Goal: Task Accomplishment & Management: Use online tool/utility

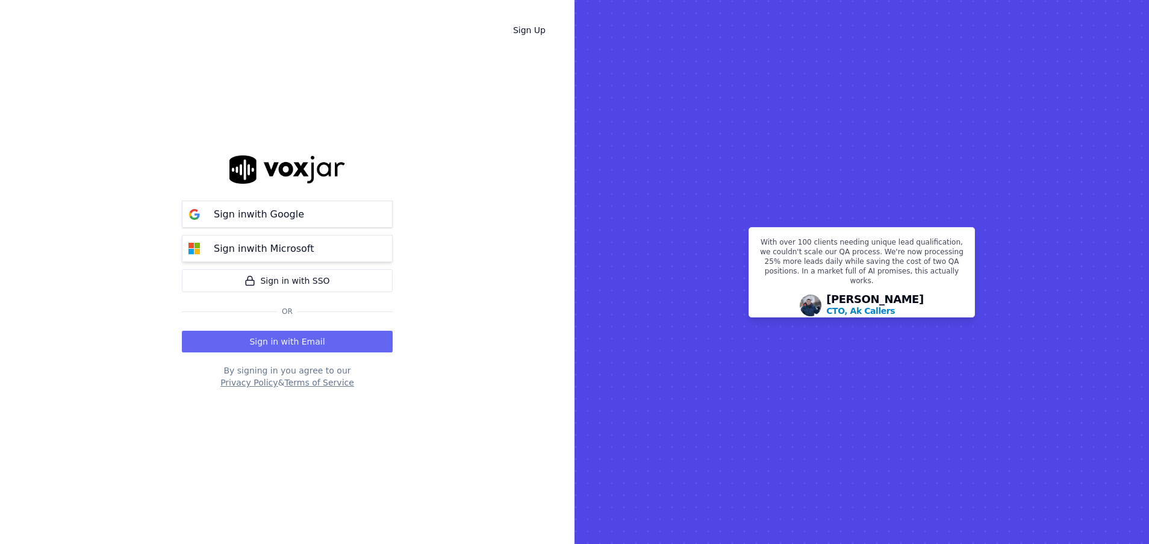
click at [292, 252] on p "Sign in with Microsoft" at bounding box center [264, 249] width 100 height 14
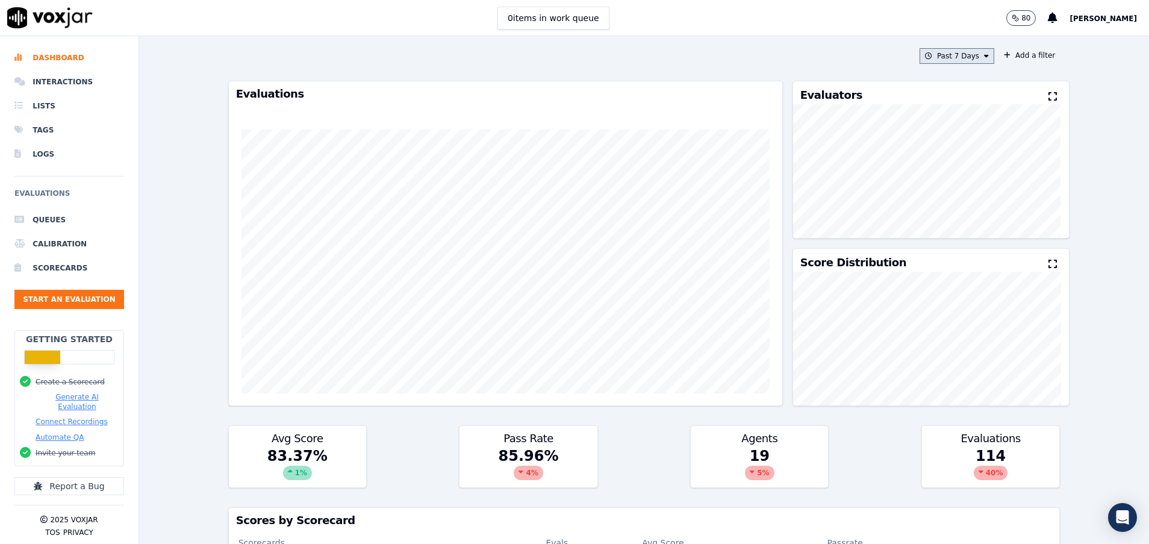
click at [951, 61] on button "Past 7 Days" at bounding box center [957, 56] width 75 height 16
click at [941, 90] on label "[DATE]" at bounding box center [954, 93] width 64 height 14
click at [965, 204] on button "Add" at bounding box center [976, 194] width 23 height 19
click at [96, 293] on button "Start an Evaluation" at bounding box center [69, 299] width 110 height 19
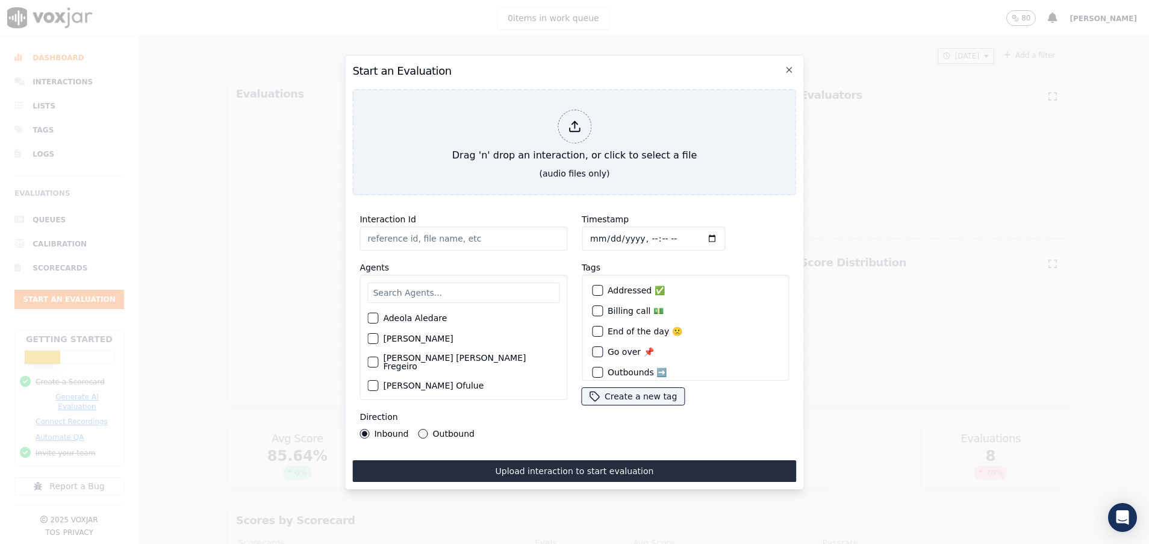
paste input "357075980"
type input "357075980"
drag, startPoint x: 410, startPoint y: 287, endPoint x: 417, endPoint y: 284, distance: 7.3
click at [411, 287] on input "text" at bounding box center [463, 293] width 192 height 20
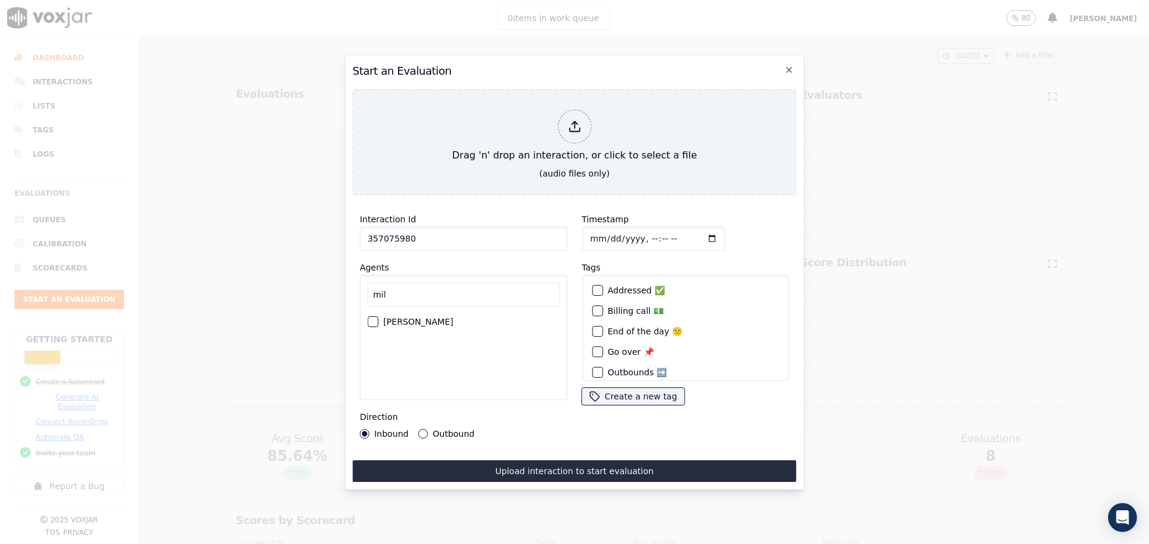
type input "mil"
click at [372, 317] on div "button" at bounding box center [372, 321] width 8 height 8
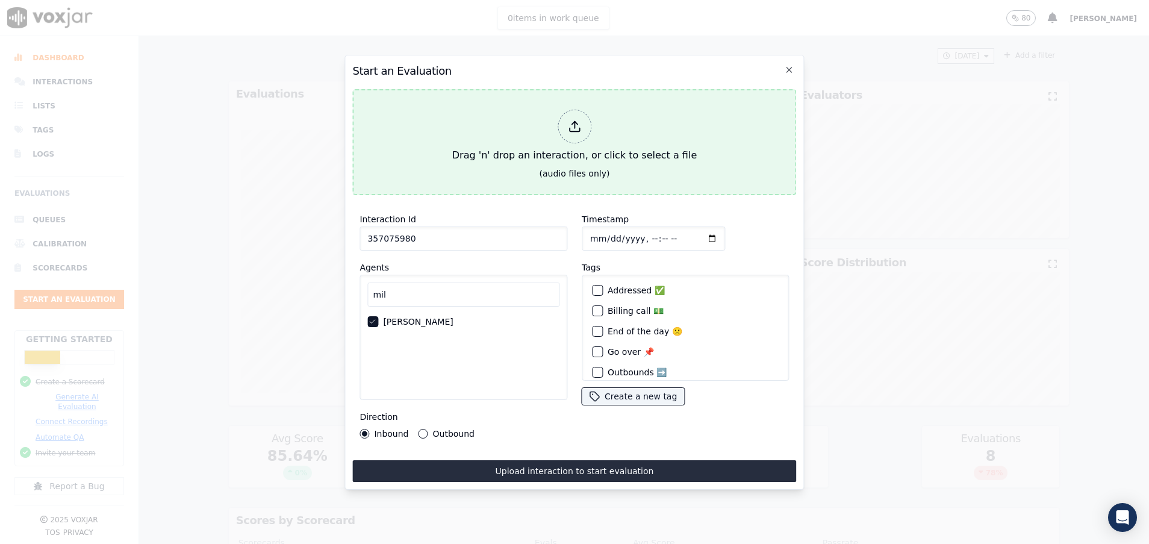
click at [478, 148] on div "Drag 'n' drop an interaction, or click to select a file" at bounding box center [575, 136] width 254 height 63
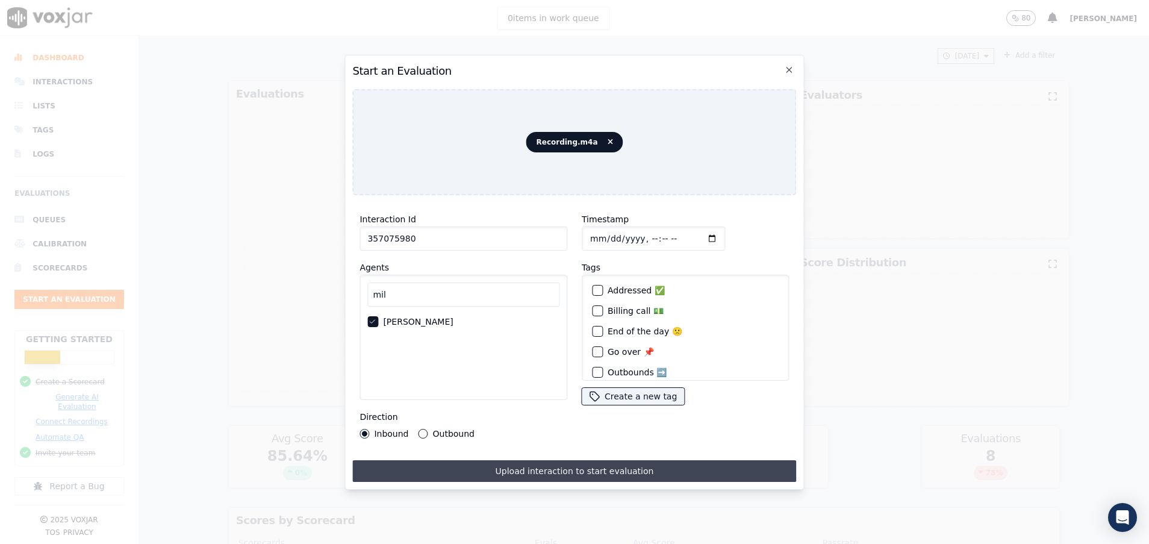
click at [541, 460] on button "Upload interaction to start evaluation" at bounding box center [574, 471] width 444 height 22
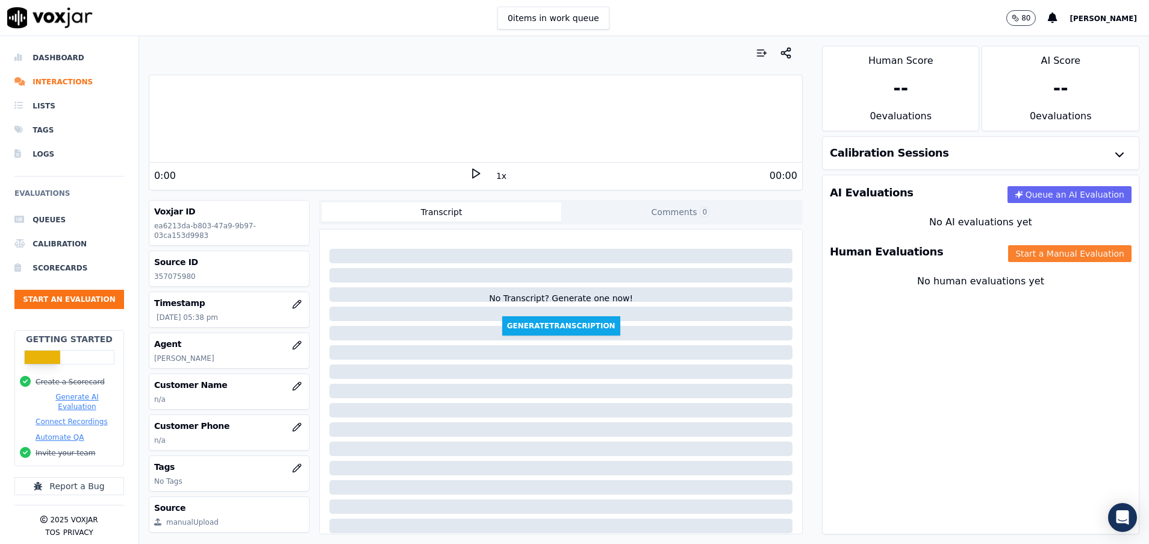
click at [1034, 251] on button "Start a Manual Evaluation" at bounding box center [1069, 253] width 123 height 17
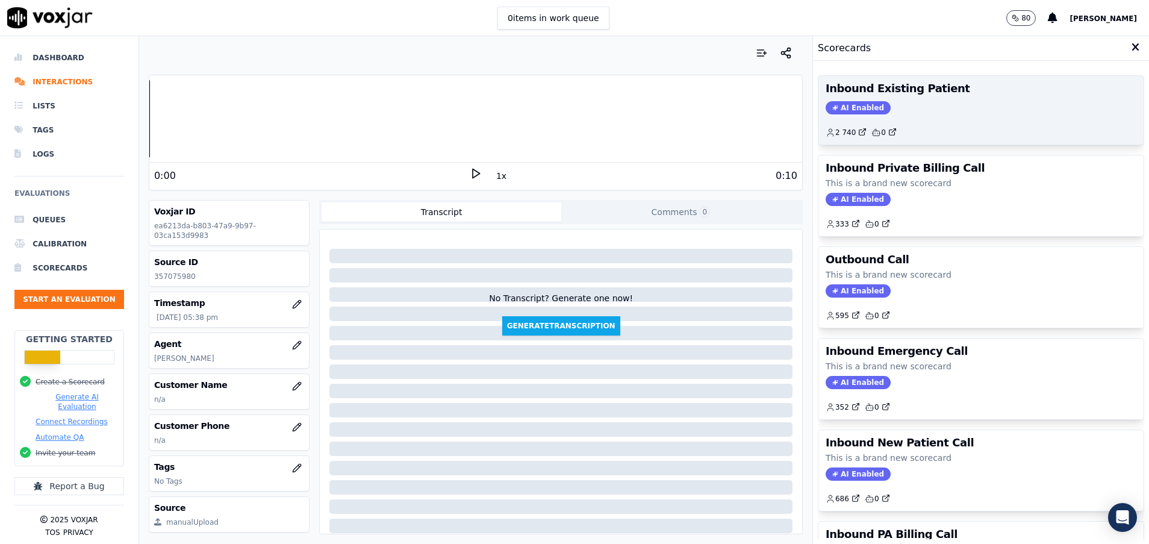
click at [887, 96] on div "Inbound Existing Patient AI Enabled 2 740 0" at bounding box center [981, 110] width 325 height 69
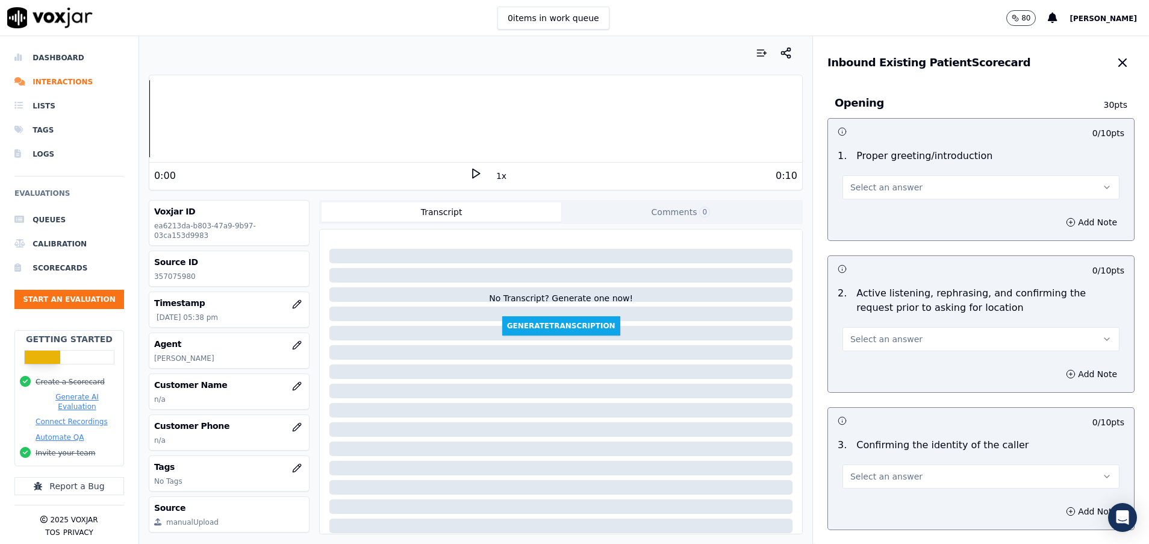
drag, startPoint x: 930, startPoint y: 195, endPoint x: 893, endPoint y: 200, distance: 36.5
click at [929, 195] on button "Select an answer" at bounding box center [981, 187] width 277 height 24
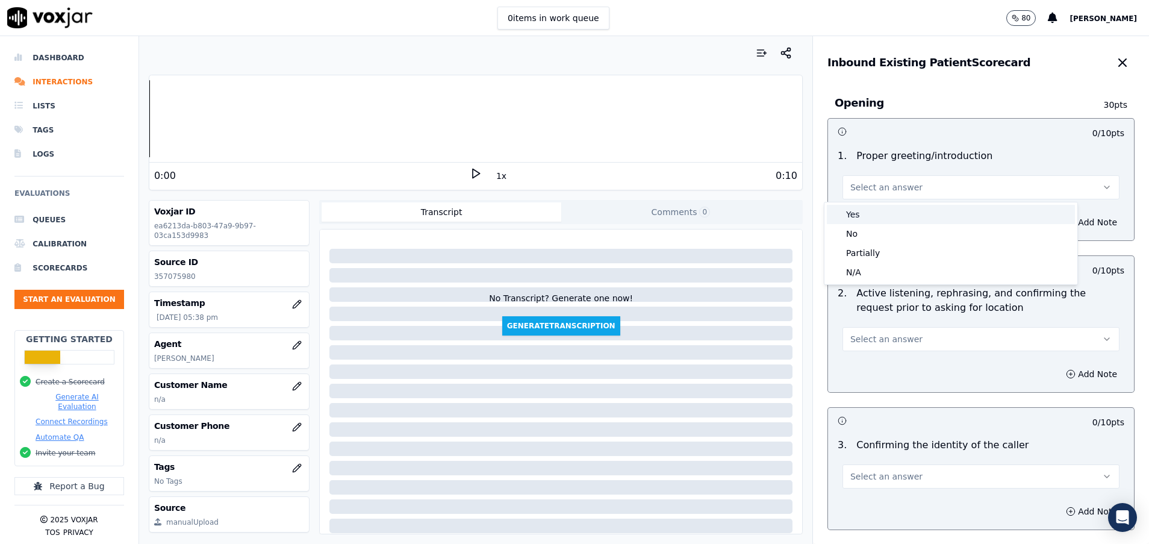
click at [872, 211] on div "Yes" at bounding box center [951, 214] width 248 height 19
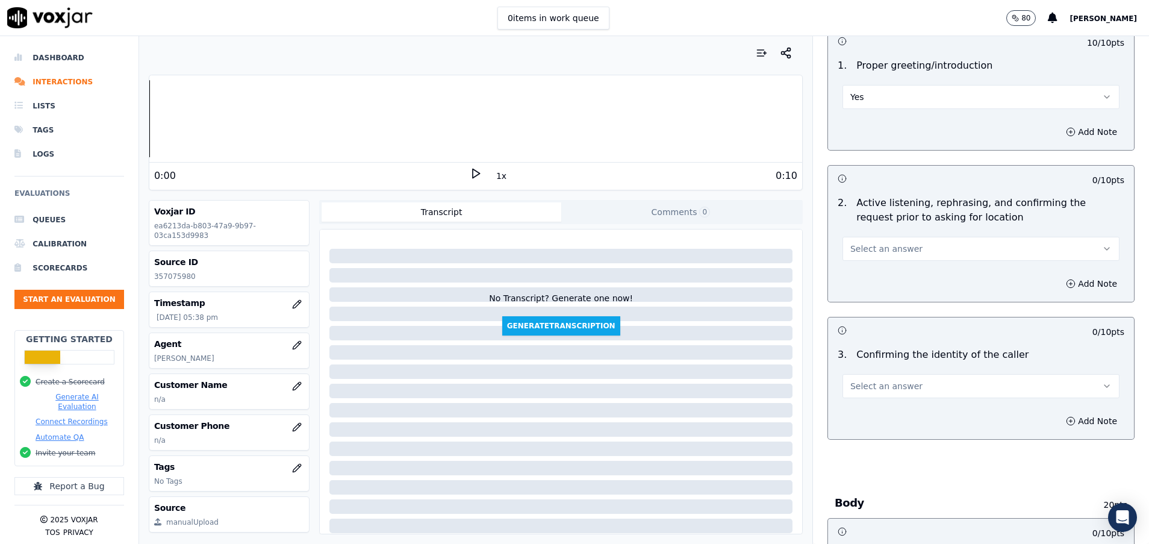
scroll to position [181, 0]
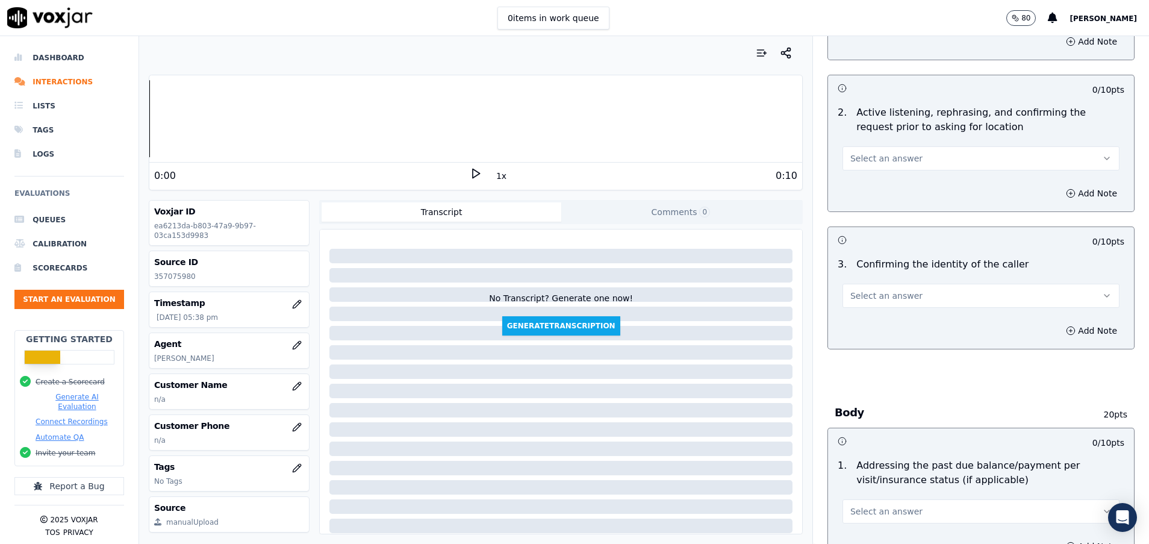
click at [893, 162] on span "Select an answer" at bounding box center [887, 158] width 72 height 12
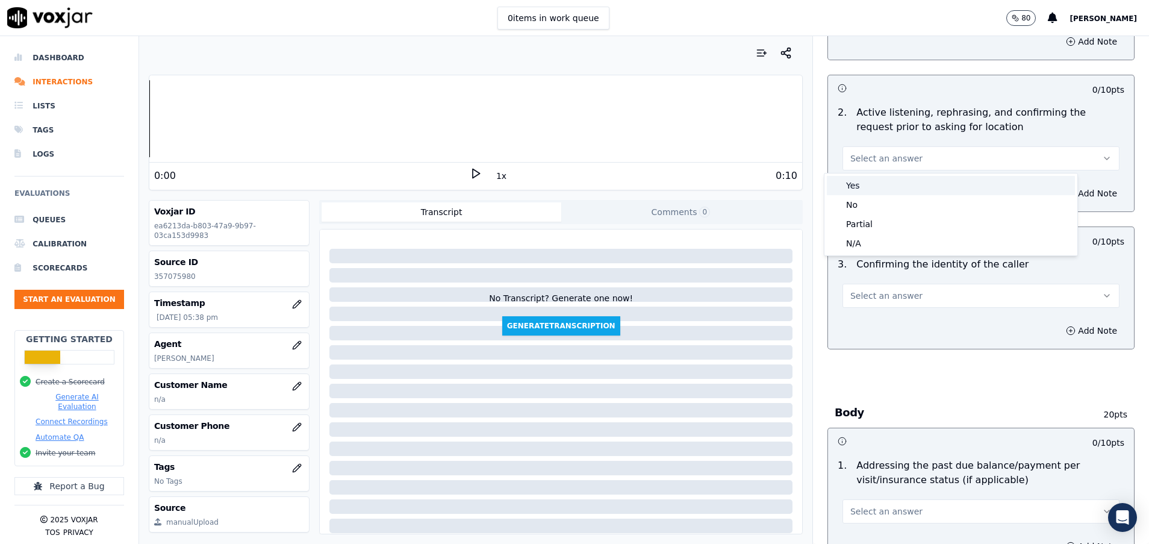
click at [893, 180] on div "Yes" at bounding box center [951, 185] width 248 height 19
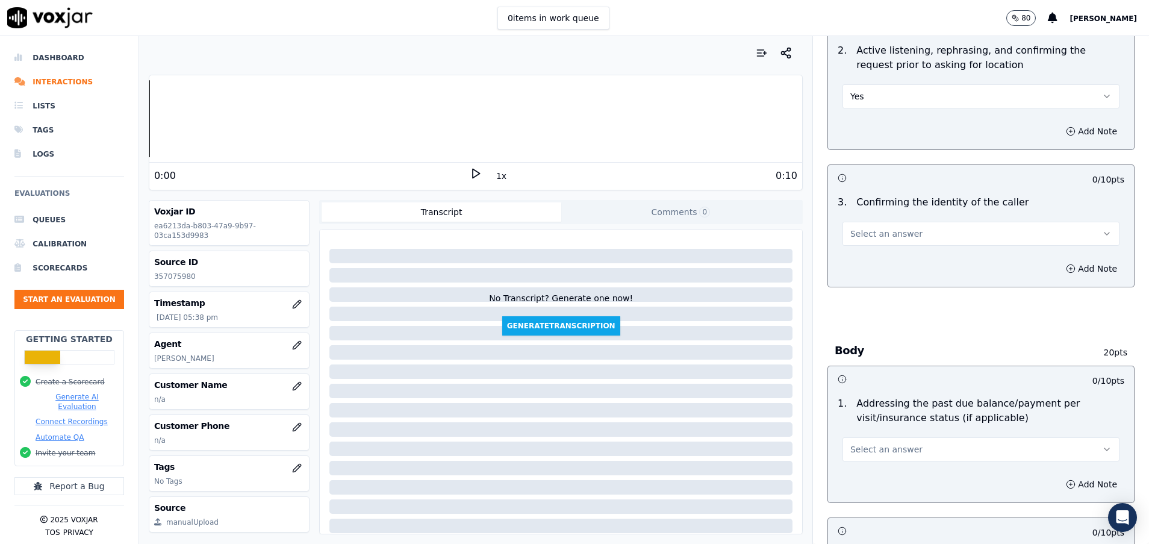
scroll to position [271, 0]
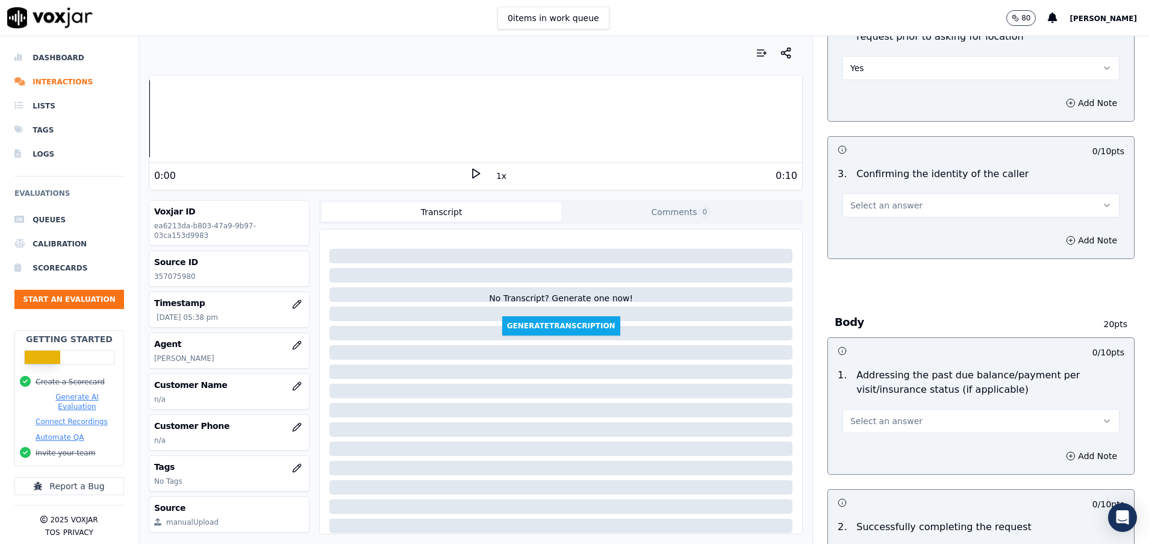
drag, startPoint x: 914, startPoint y: 208, endPoint x: 899, endPoint y: 214, distance: 16.6
click at [914, 208] on button "Select an answer" at bounding box center [981, 205] width 277 height 24
click at [896, 233] on div "Yes" at bounding box center [951, 232] width 248 height 19
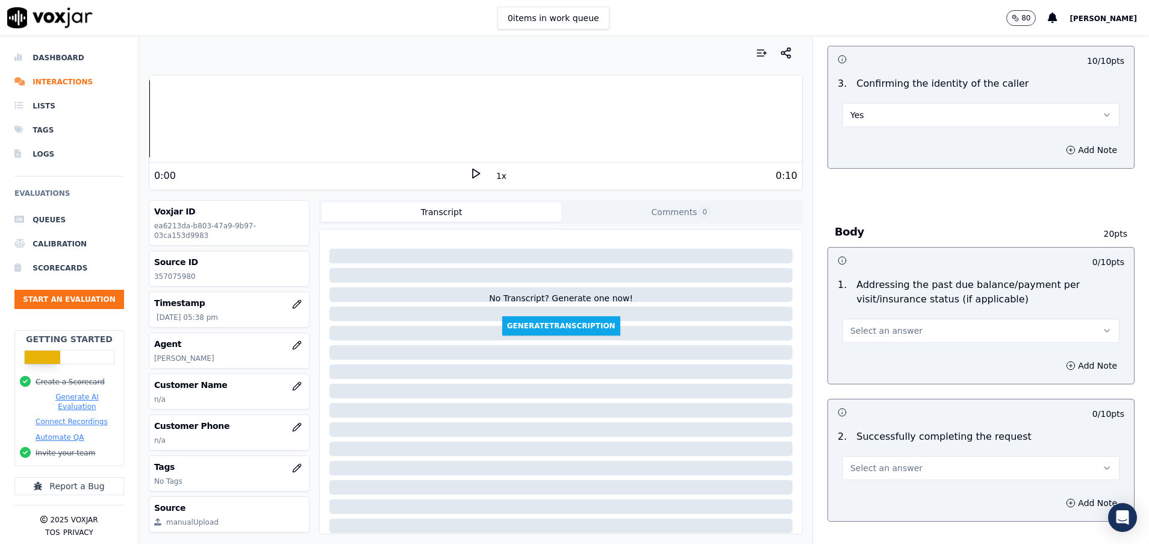
scroll to position [452, 0]
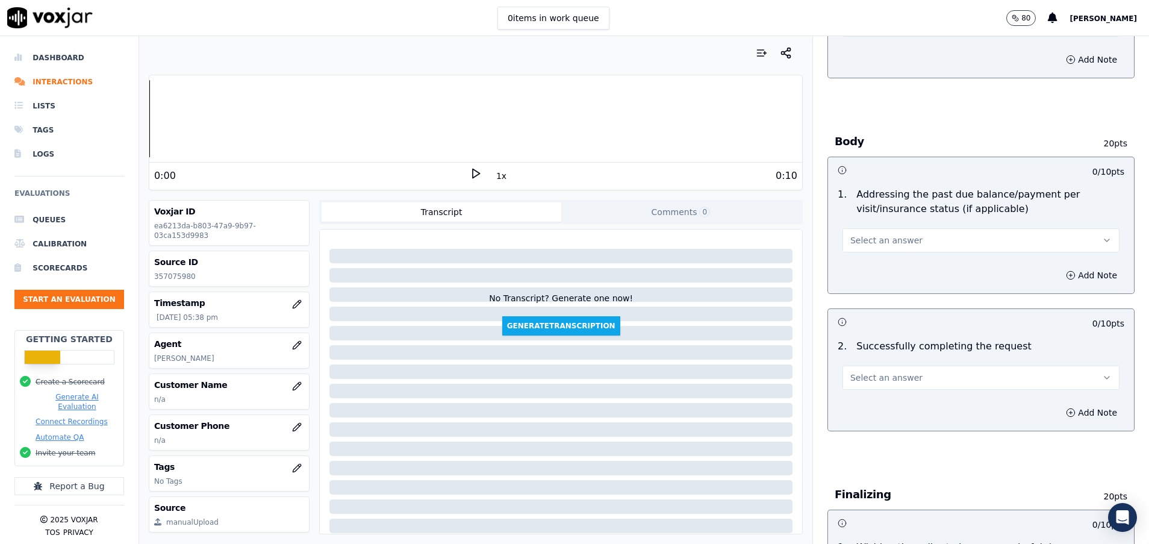
drag, startPoint x: 904, startPoint y: 242, endPoint x: 901, endPoint y: 249, distance: 8.6
click at [904, 242] on button "Select an answer" at bounding box center [981, 240] width 277 height 24
click at [890, 310] on div "N/A" at bounding box center [951, 305] width 248 height 19
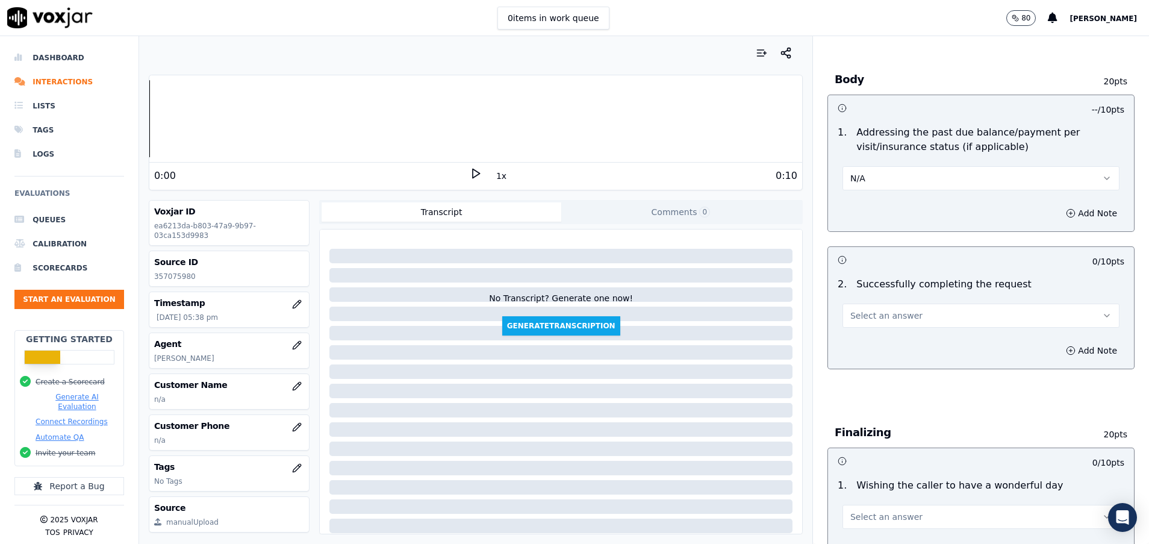
scroll to position [542, 0]
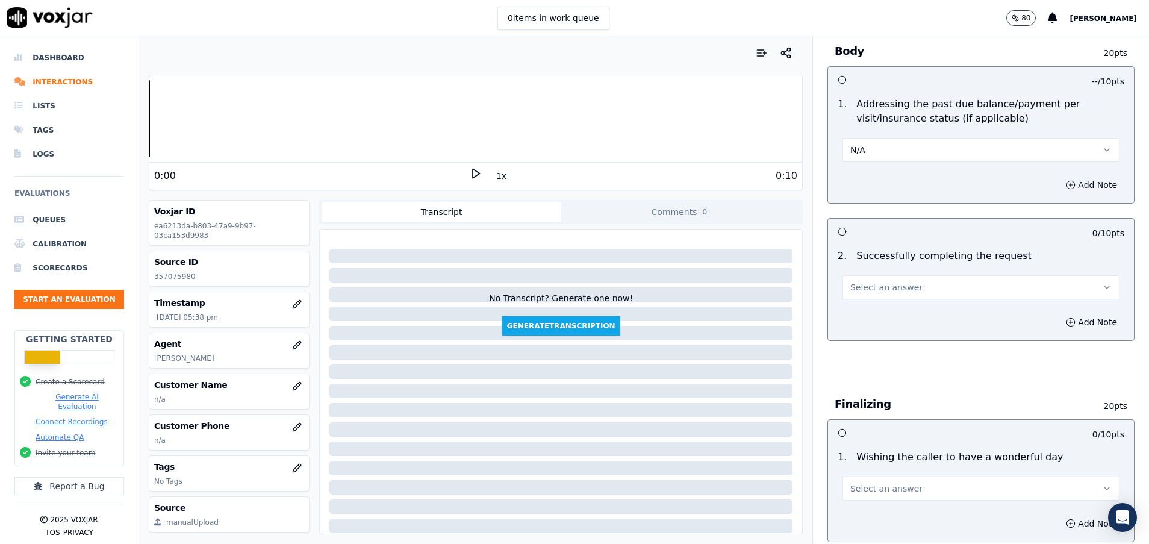
click at [875, 286] on span "Select an answer" at bounding box center [887, 287] width 72 height 12
click at [851, 323] on div "Yes" at bounding box center [951, 314] width 248 height 19
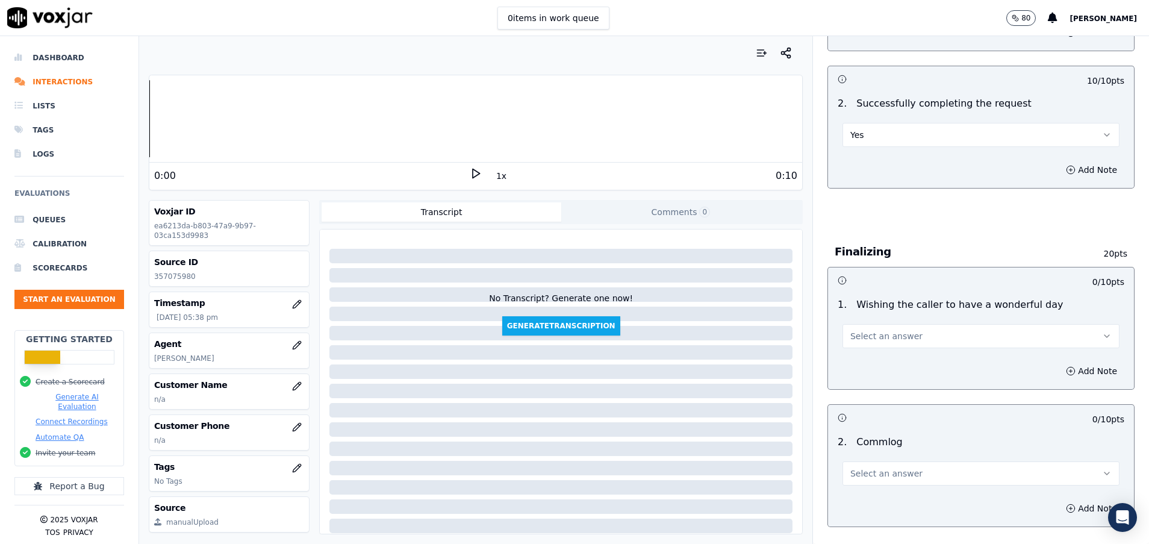
scroll to position [723, 0]
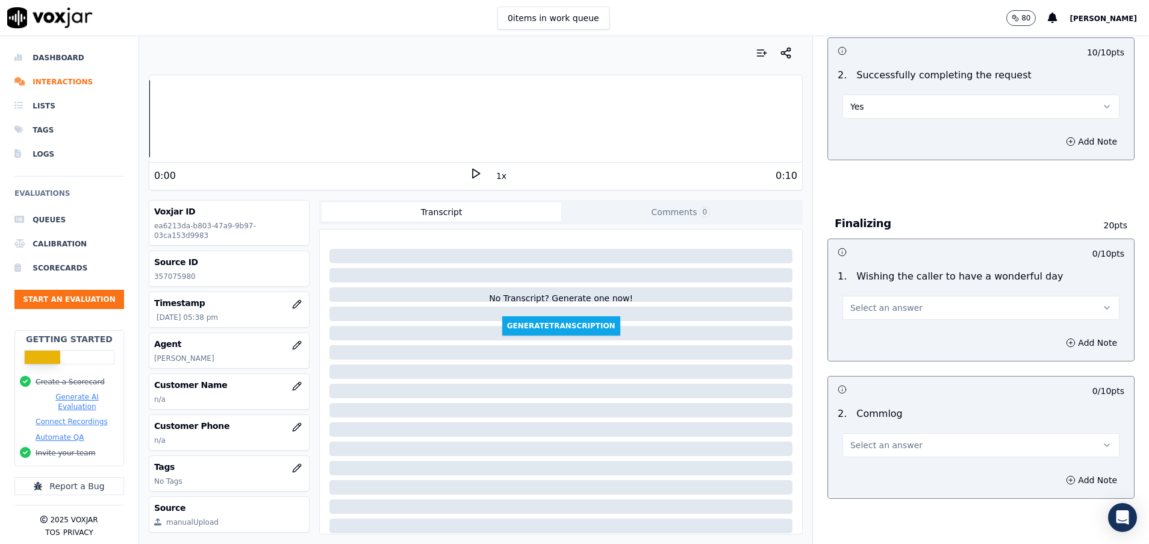
click at [908, 449] on button "Select an answer" at bounding box center [981, 445] width 277 height 24
click at [878, 474] on div "Yes" at bounding box center [951, 472] width 248 height 19
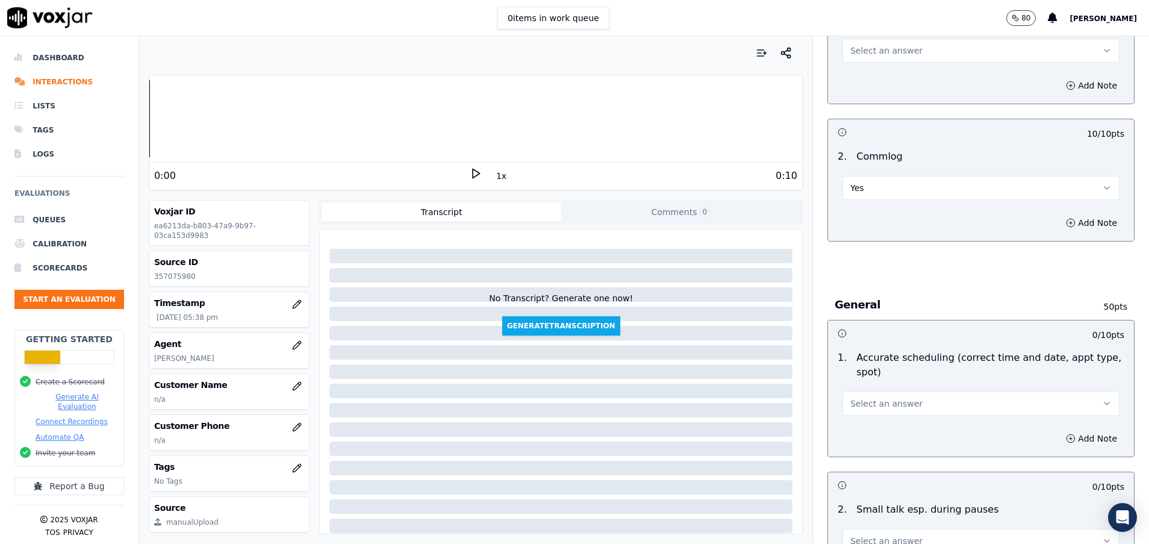
scroll to position [994, 0]
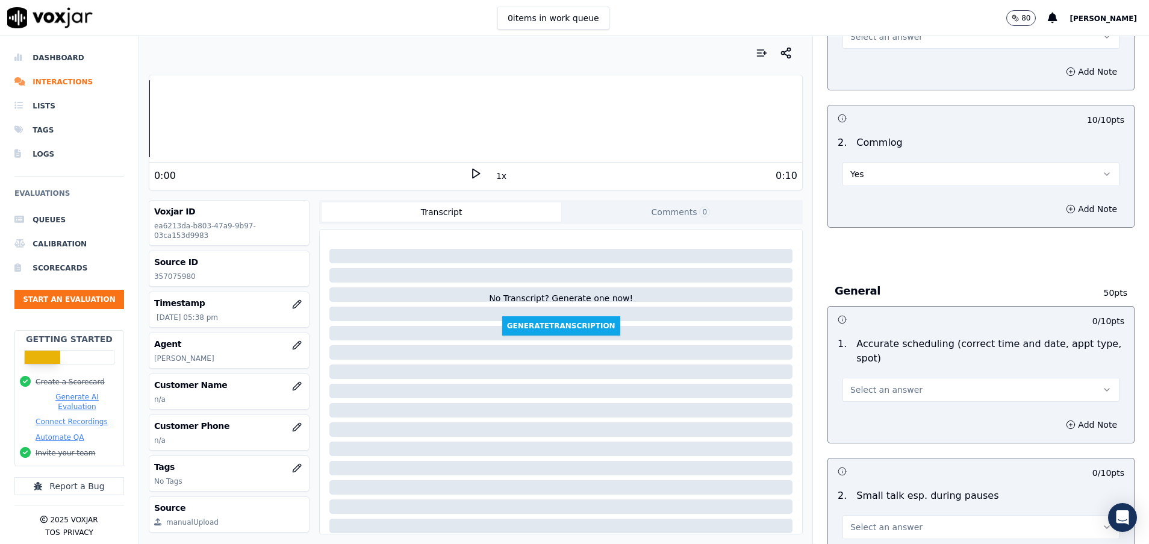
click at [887, 383] on button "Select an answer" at bounding box center [981, 390] width 277 height 24
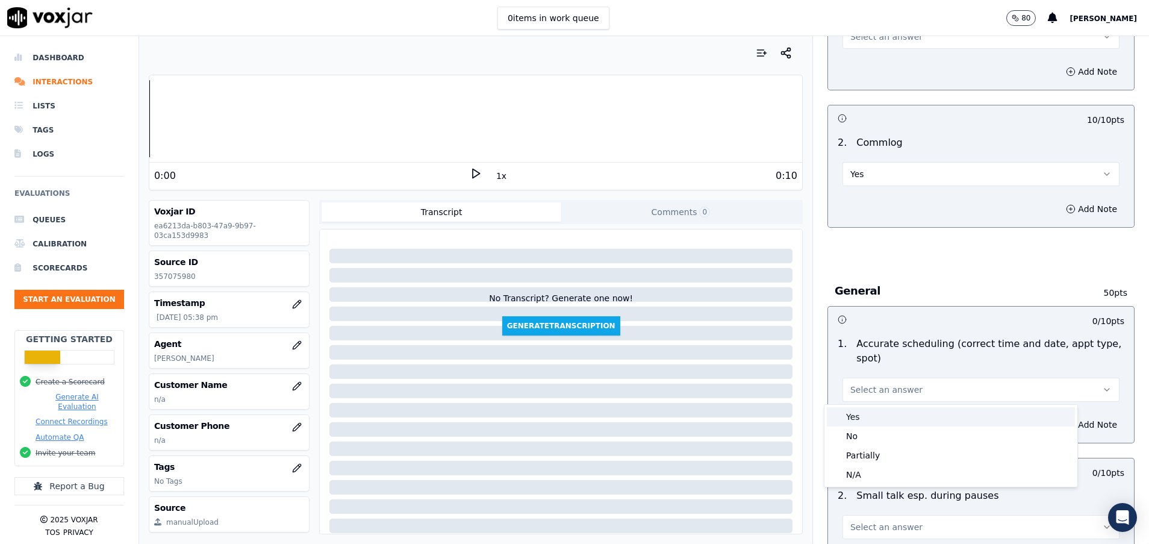
click at [888, 414] on div "Yes" at bounding box center [951, 416] width 248 height 19
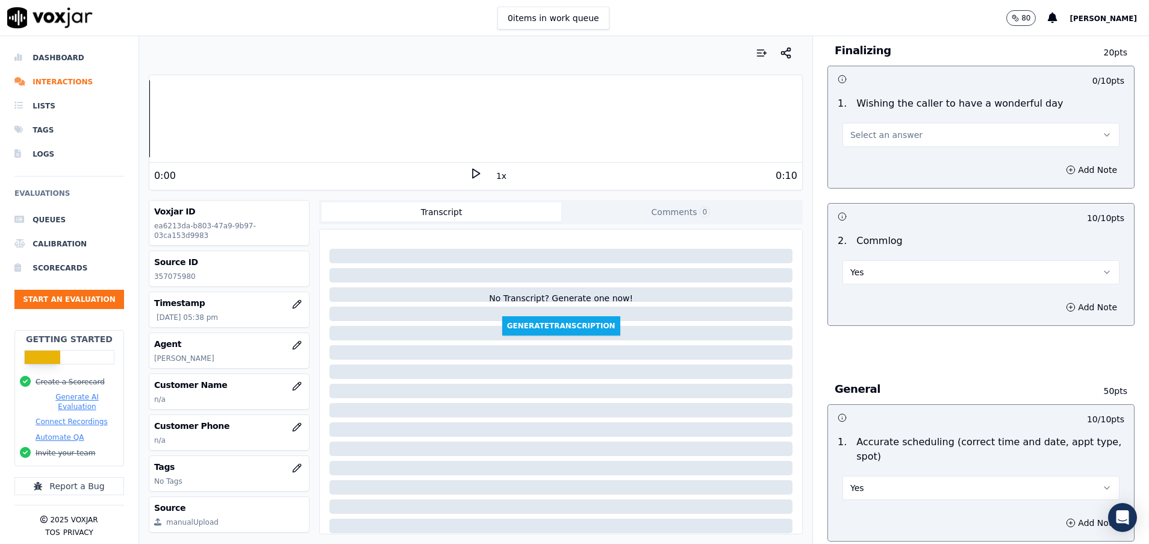
scroll to position [813, 0]
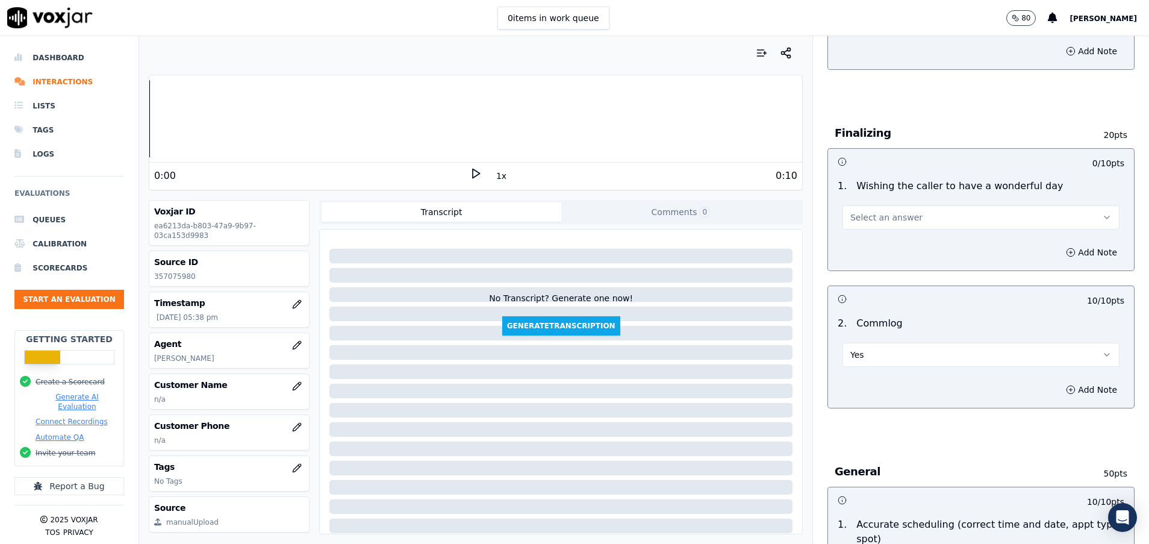
click at [863, 216] on span "Select an answer" at bounding box center [887, 217] width 72 height 12
click at [864, 242] on div "Yes" at bounding box center [951, 244] width 248 height 19
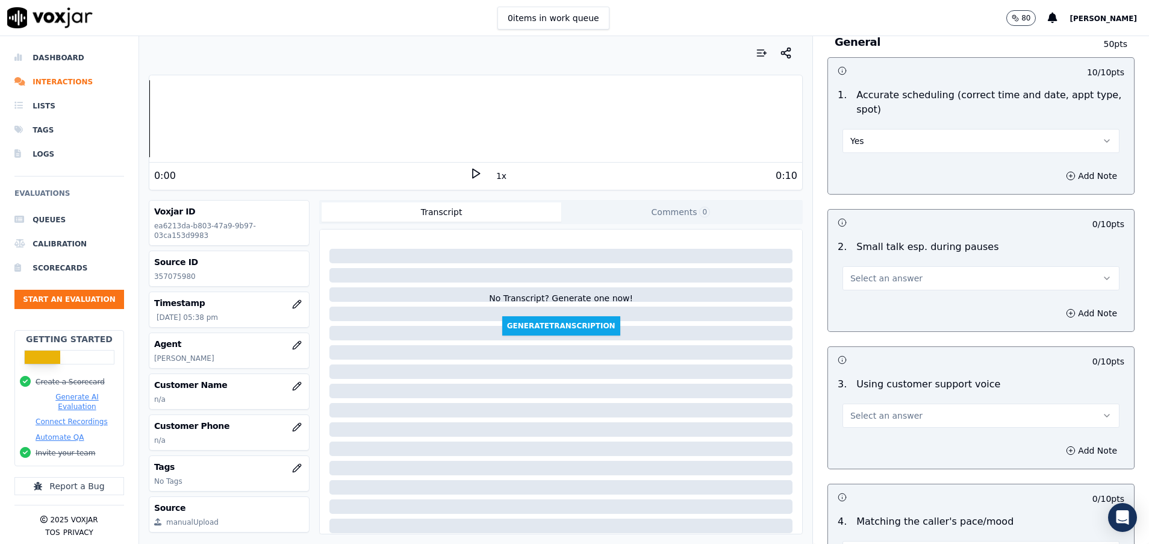
scroll to position [1265, 0]
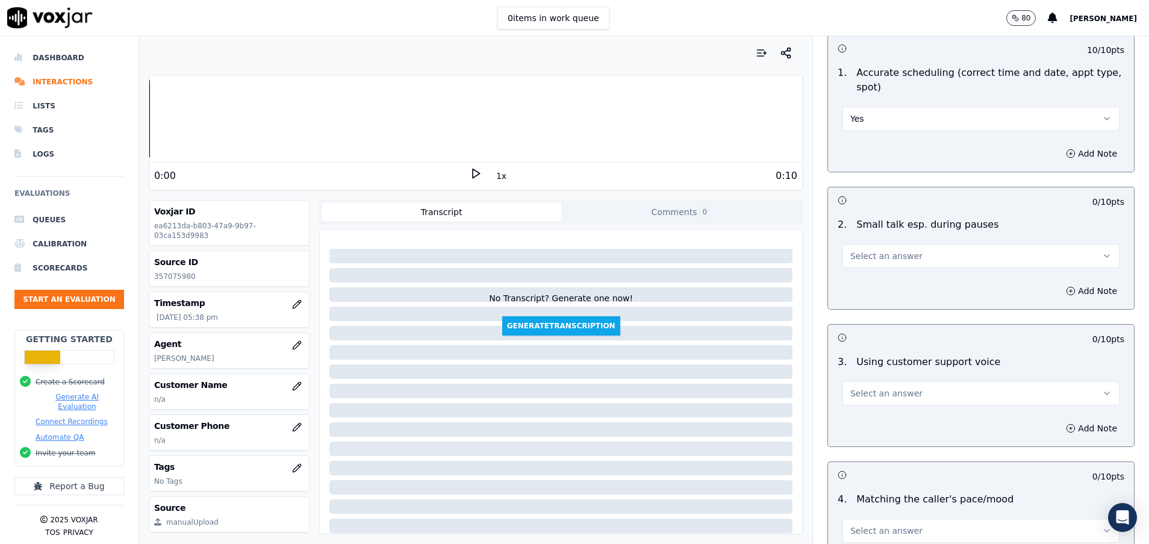
click at [872, 248] on button "Select an answer" at bounding box center [981, 256] width 277 height 24
click at [875, 309] on div "No" at bounding box center [951, 302] width 248 height 19
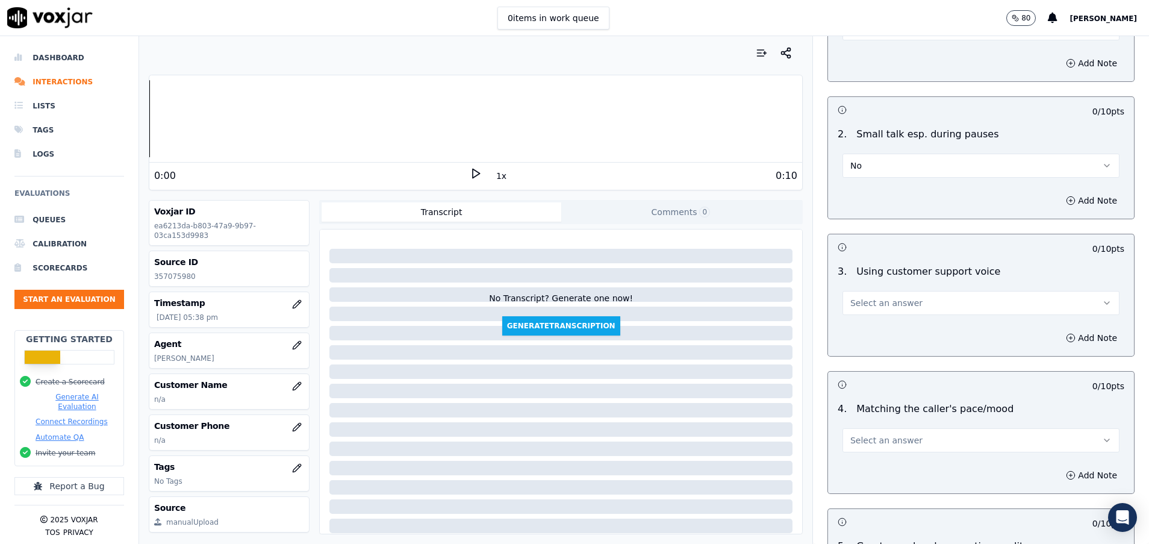
click at [872, 304] on span "Select an answer" at bounding box center [887, 303] width 72 height 12
click at [883, 328] on div "Yes" at bounding box center [951, 329] width 248 height 19
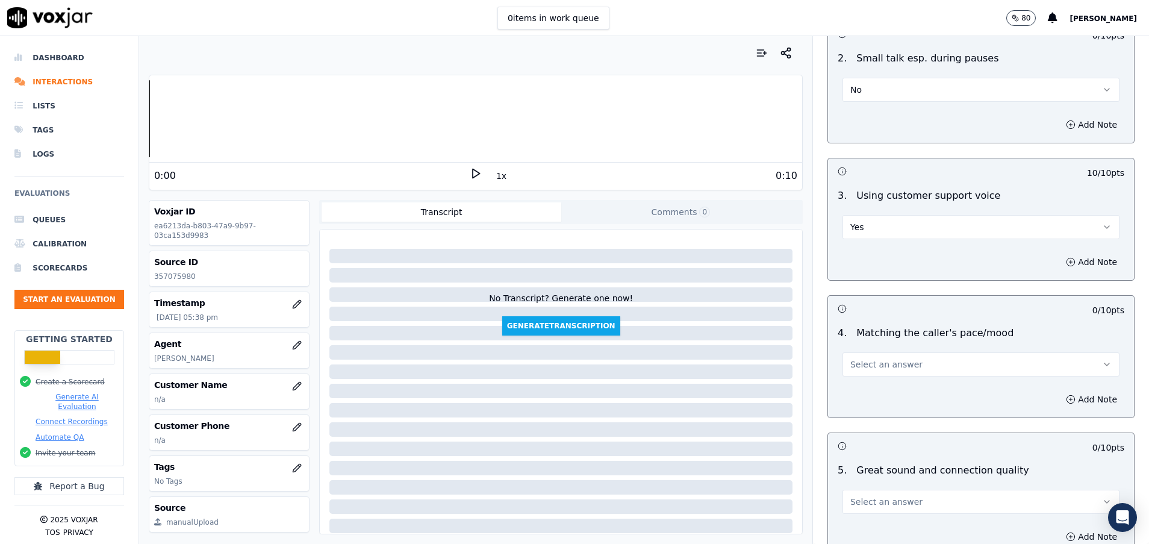
scroll to position [1536, 0]
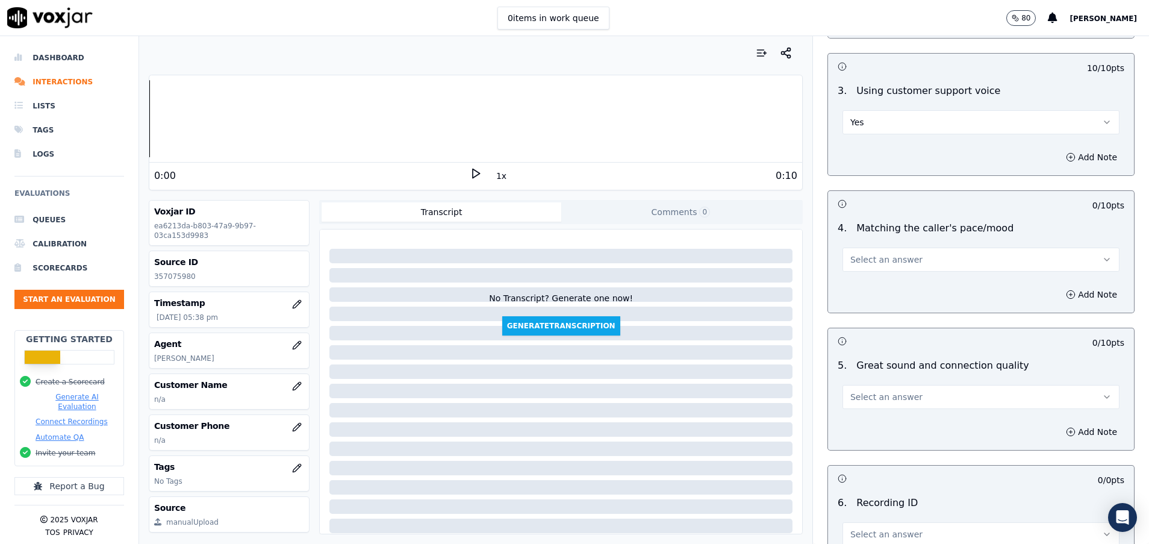
click at [881, 255] on span "Select an answer" at bounding box center [887, 260] width 72 height 12
click at [887, 290] on div "Yes" at bounding box center [951, 286] width 248 height 19
click at [890, 392] on span "Select an answer" at bounding box center [887, 397] width 72 height 12
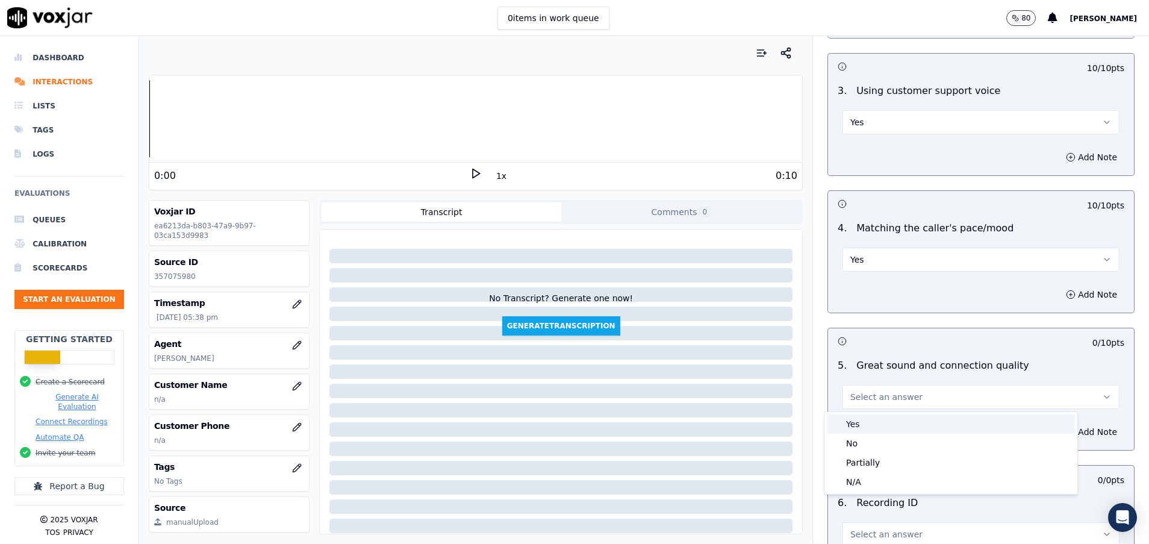
click at [887, 419] on div "Yes" at bounding box center [951, 423] width 248 height 19
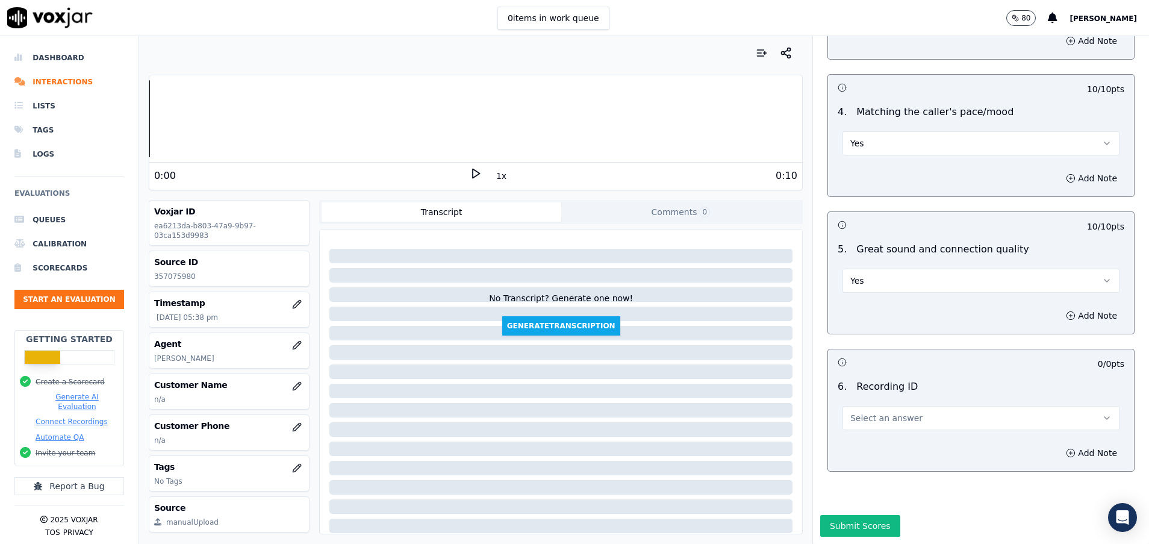
scroll to position [1694, 0]
click at [877, 406] on button "Select an answer" at bounding box center [981, 418] width 277 height 24
click at [874, 407] on div "N/A" at bounding box center [951, 410] width 248 height 19
click at [834, 515] on button "Submit Scores" at bounding box center [860, 526] width 80 height 22
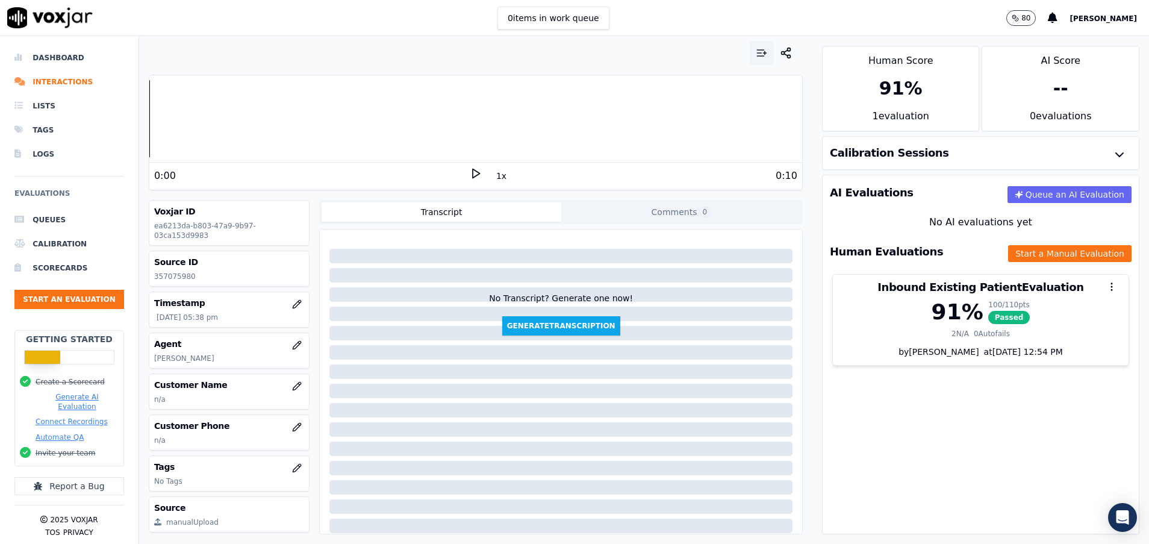
click at [756, 49] on icon "button" at bounding box center [762, 53] width 12 height 12
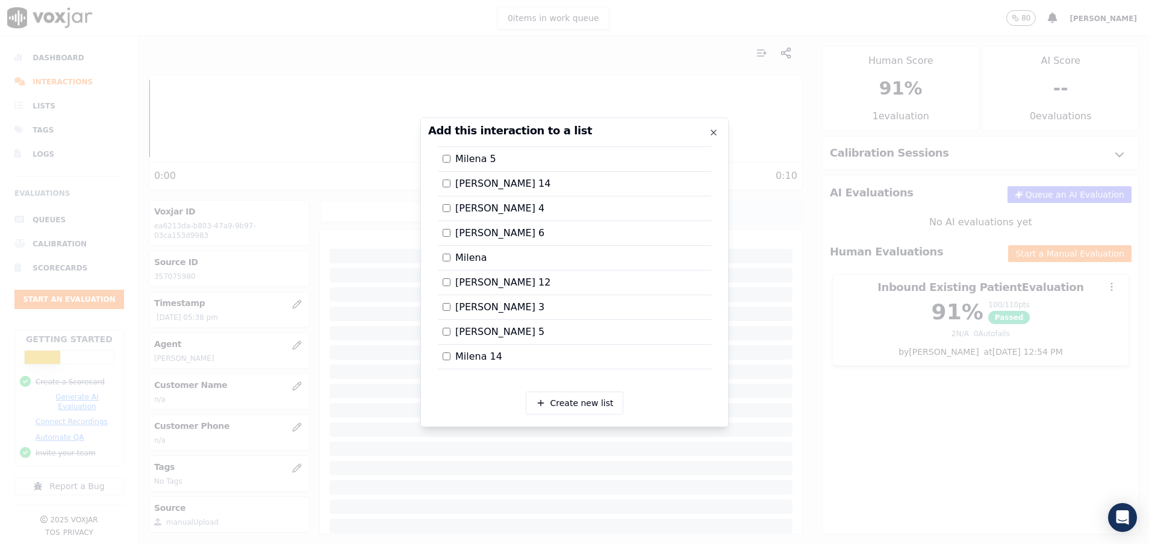
scroll to position [1087, 0]
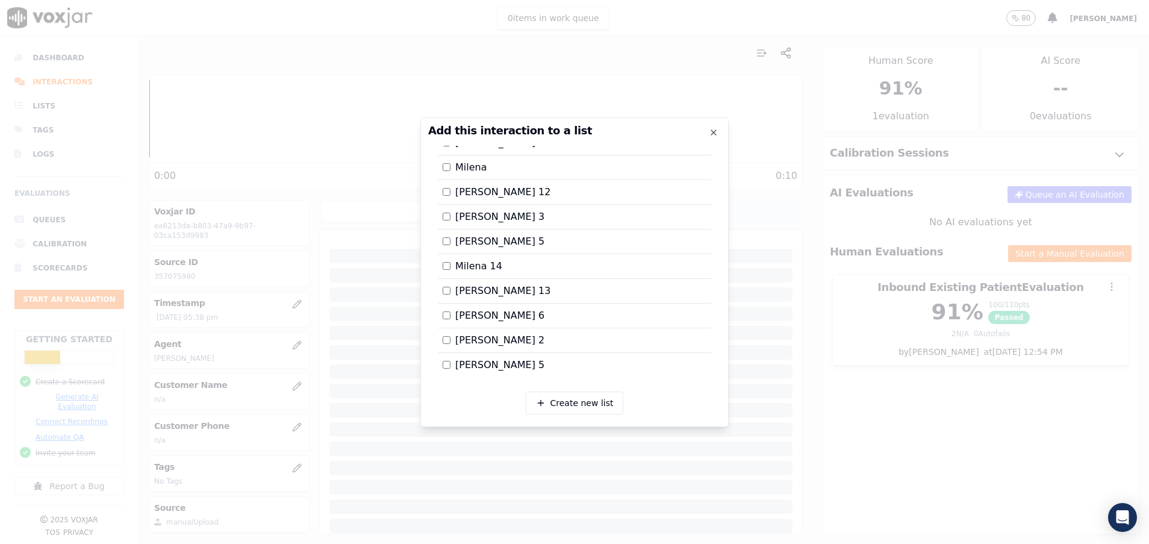
click at [451, 264] on label "Milena 14" at bounding box center [473, 266] width 60 height 14
click at [952, 381] on div at bounding box center [574, 272] width 1149 height 544
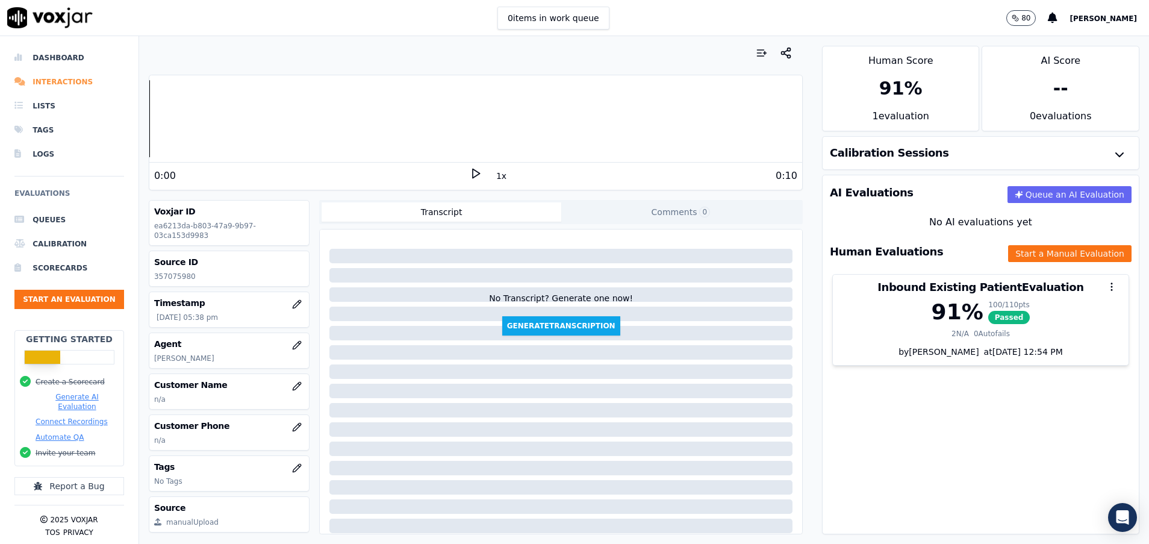
click at [70, 81] on li "Interactions" at bounding box center [69, 82] width 110 height 24
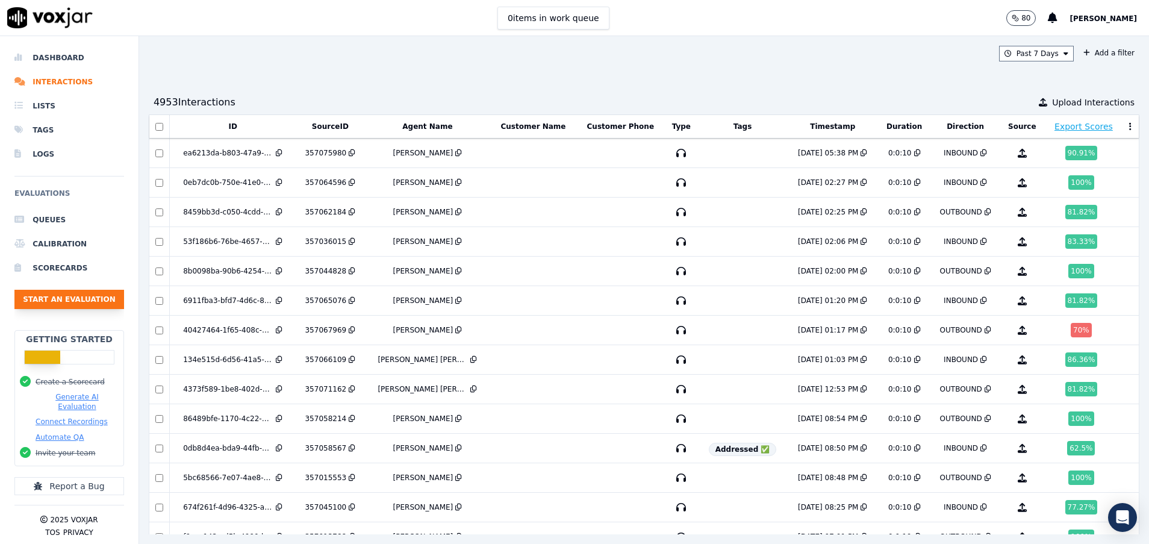
click at [98, 296] on button "Start an Evaluation" at bounding box center [69, 299] width 110 height 19
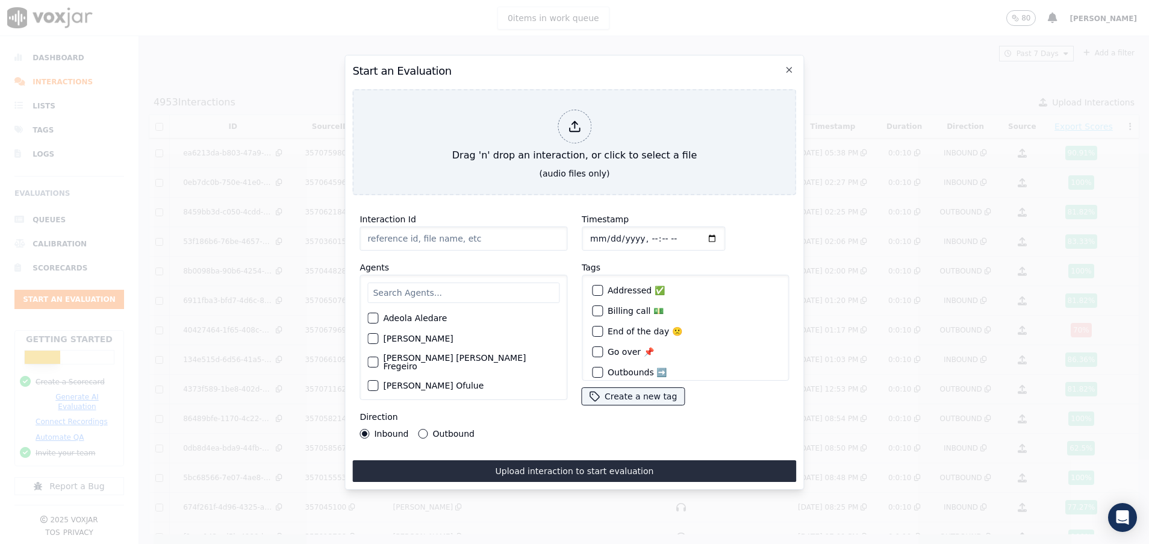
paste input "357081653"
type input "357081653"
click at [390, 287] on input "text" at bounding box center [463, 293] width 192 height 20
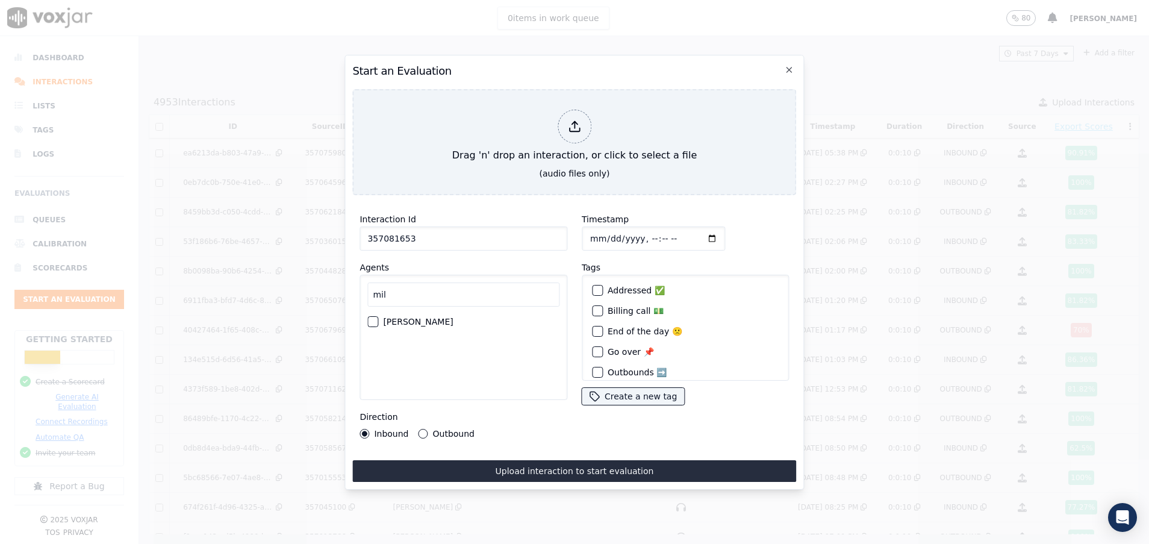
type input "mil"
click at [369, 317] on div "button" at bounding box center [372, 321] width 8 height 8
click at [423, 429] on button "Outbound" at bounding box center [424, 434] width 10 height 10
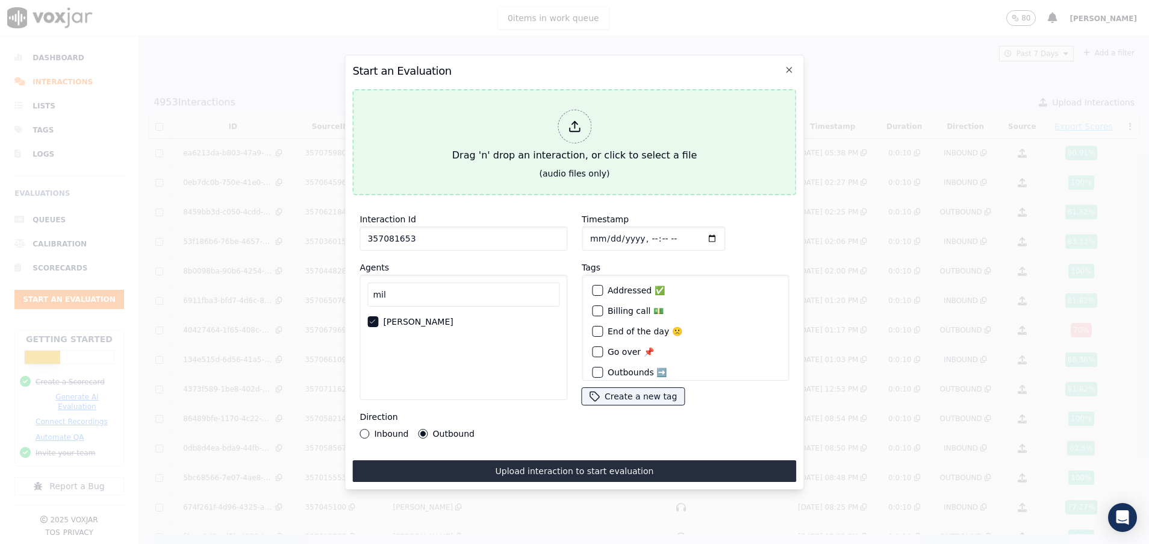
click at [517, 163] on button "Drag 'n' drop an interaction, or click to select a file (audio files only)" at bounding box center [574, 142] width 444 height 106
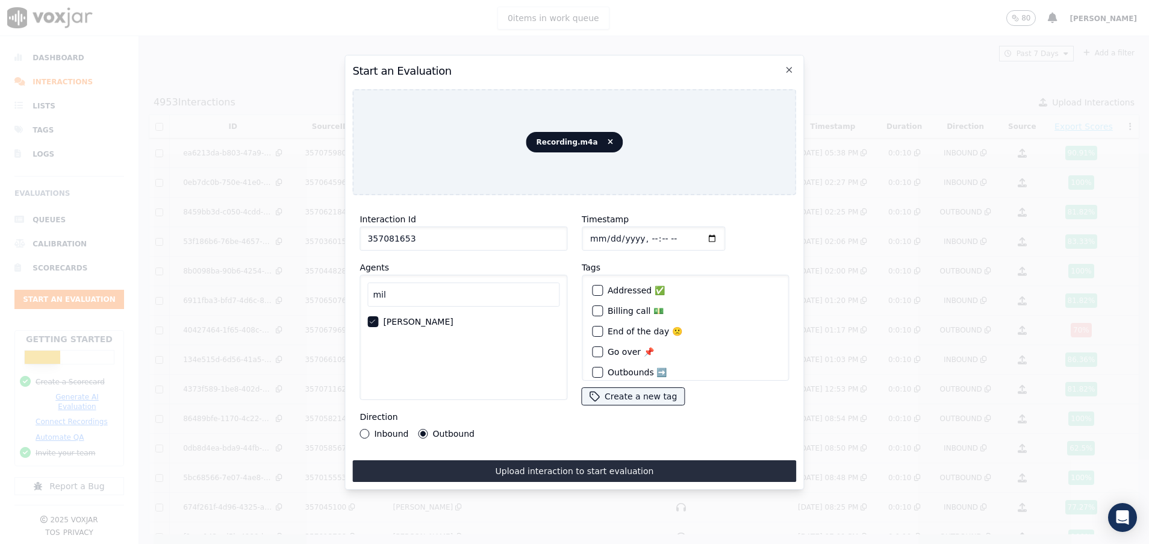
click at [493, 452] on div "Interaction Id 357081653 Agents mil [PERSON_NAME] Direction Inbound Outbound Ti…" at bounding box center [574, 343] width 444 height 277
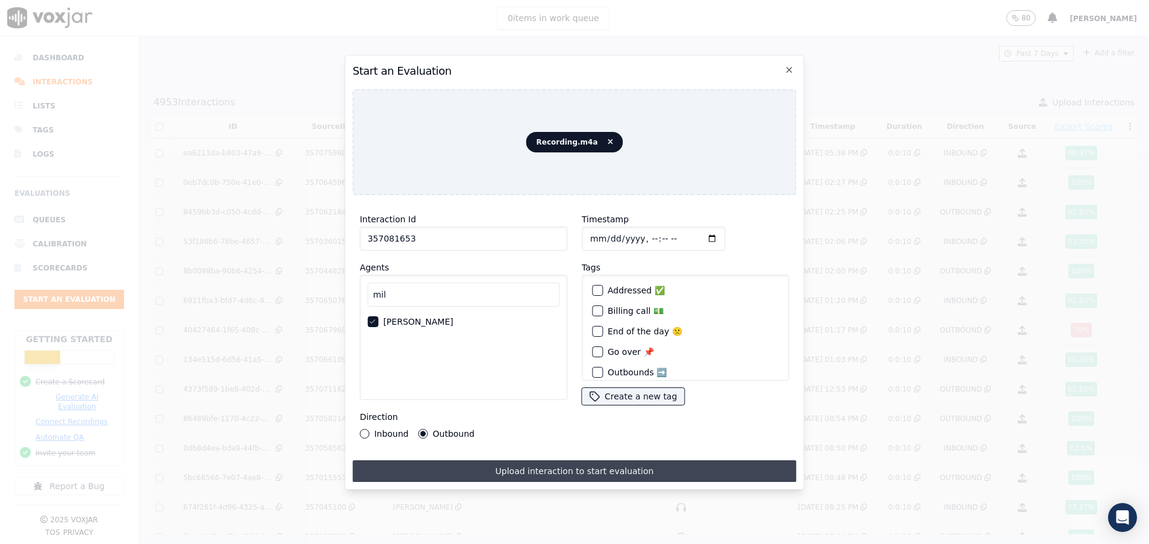
click at [498, 463] on button "Upload interaction to start evaluation" at bounding box center [574, 471] width 444 height 22
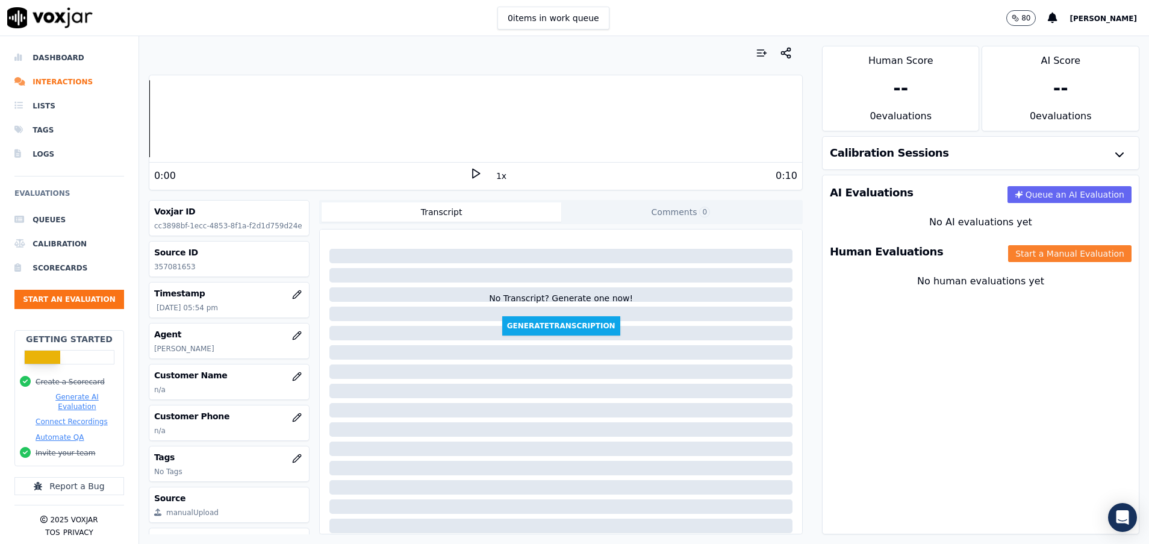
click at [1022, 249] on button "Start a Manual Evaluation" at bounding box center [1069, 253] width 123 height 17
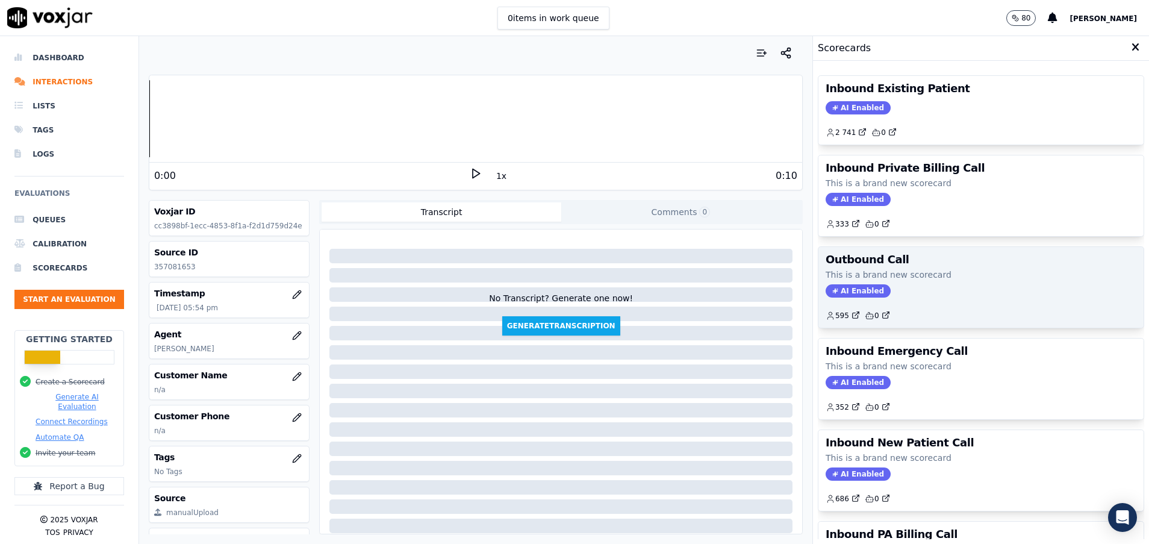
click at [901, 268] on div "Outbound Call This is a brand new scorecard AI Enabled 595 0" at bounding box center [981, 287] width 325 height 81
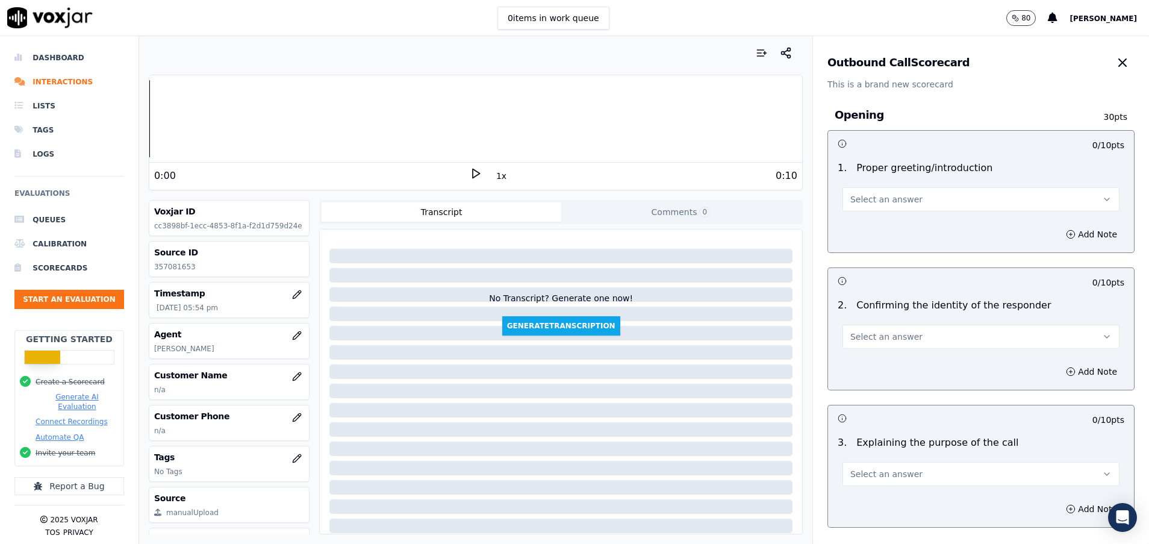
click at [915, 192] on button "Select an answer" at bounding box center [981, 199] width 277 height 24
click at [884, 244] on div "No" at bounding box center [951, 245] width 248 height 19
click at [1066, 237] on icon "button" at bounding box center [1071, 235] width 10 height 10
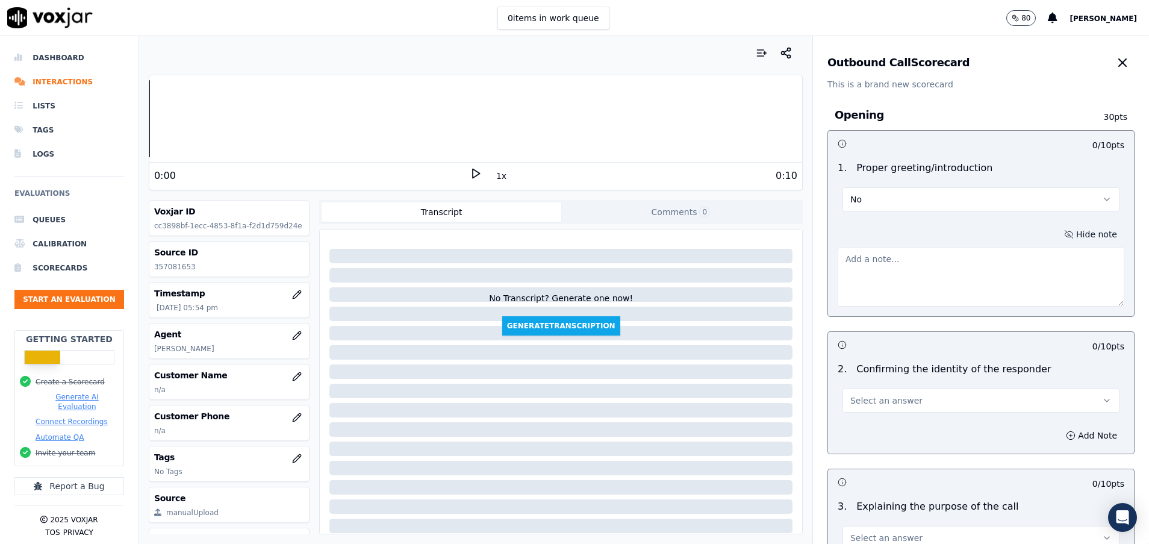
click at [881, 275] on textarea at bounding box center [981, 277] width 287 height 59
type textarea "tu nombre"
click at [912, 407] on button "Select an answer" at bounding box center [981, 401] width 277 height 24
click at [890, 429] on div "Yes" at bounding box center [951, 427] width 248 height 19
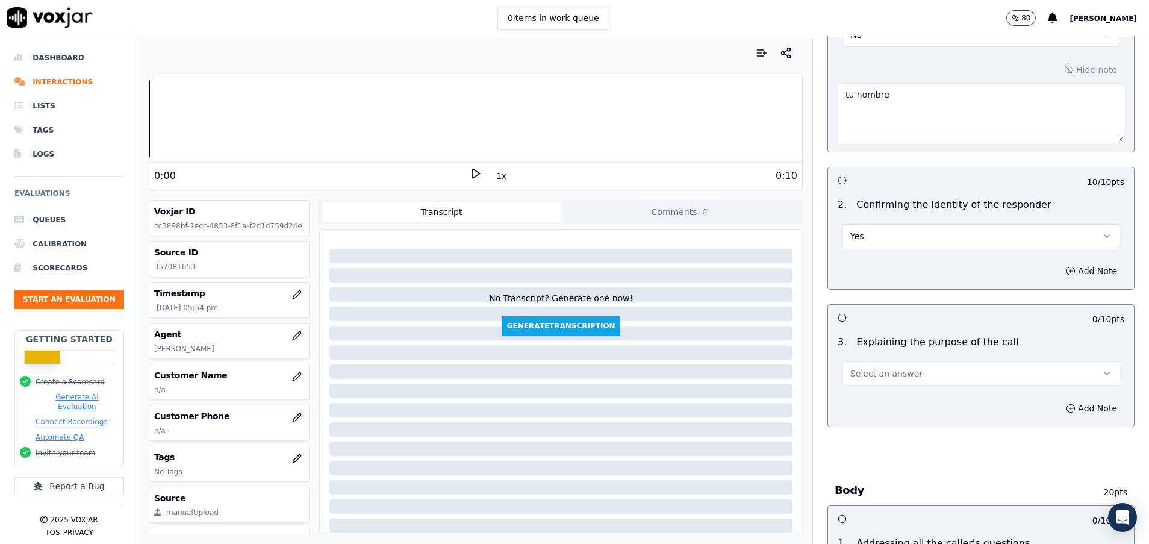
scroll to position [181, 0]
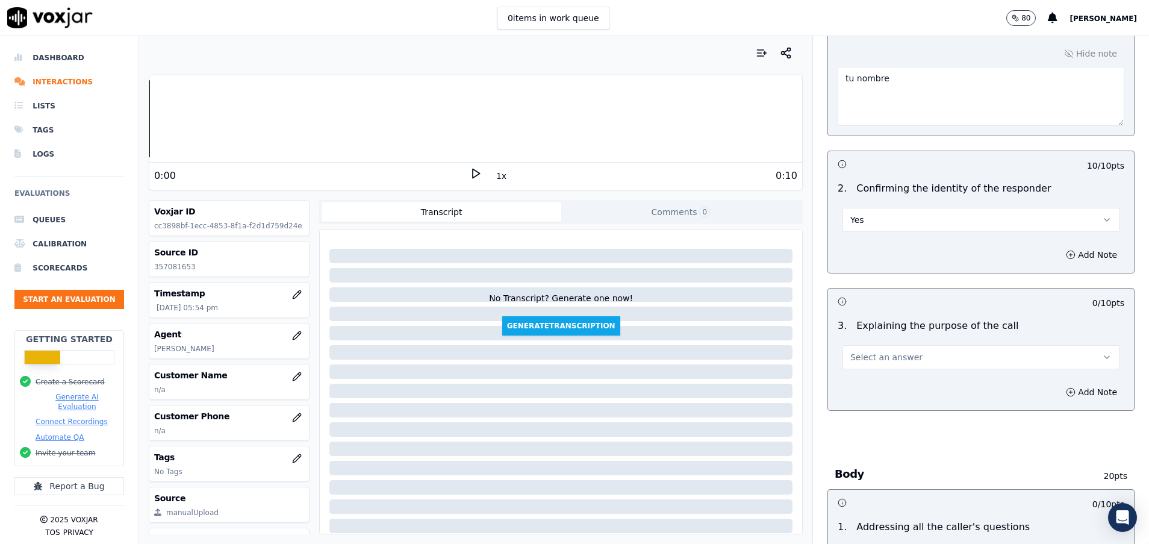
click at [881, 363] on span "Select an answer" at bounding box center [887, 357] width 72 height 12
click at [874, 388] on div "Yes" at bounding box center [951, 384] width 248 height 19
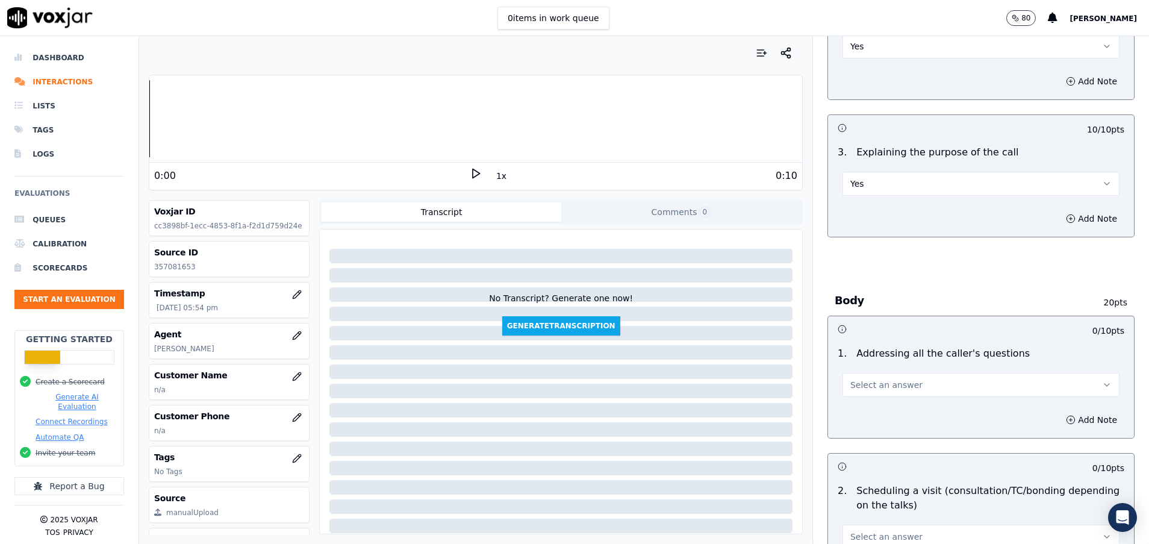
scroll to position [361, 0]
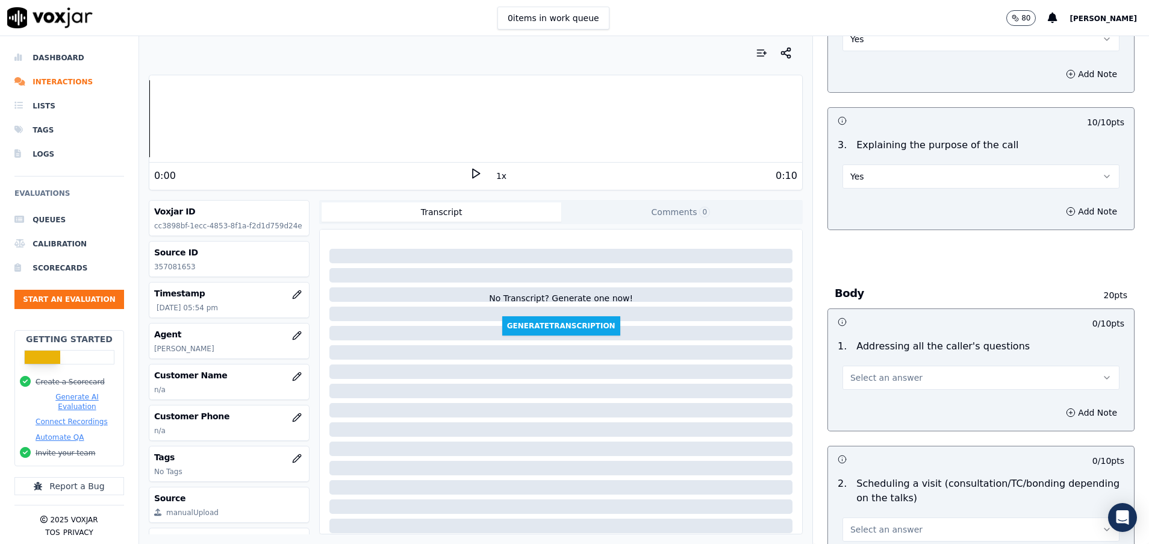
click at [876, 379] on span "Select an answer" at bounding box center [887, 378] width 72 height 12
click at [867, 443] on div "N/A" at bounding box center [951, 443] width 248 height 19
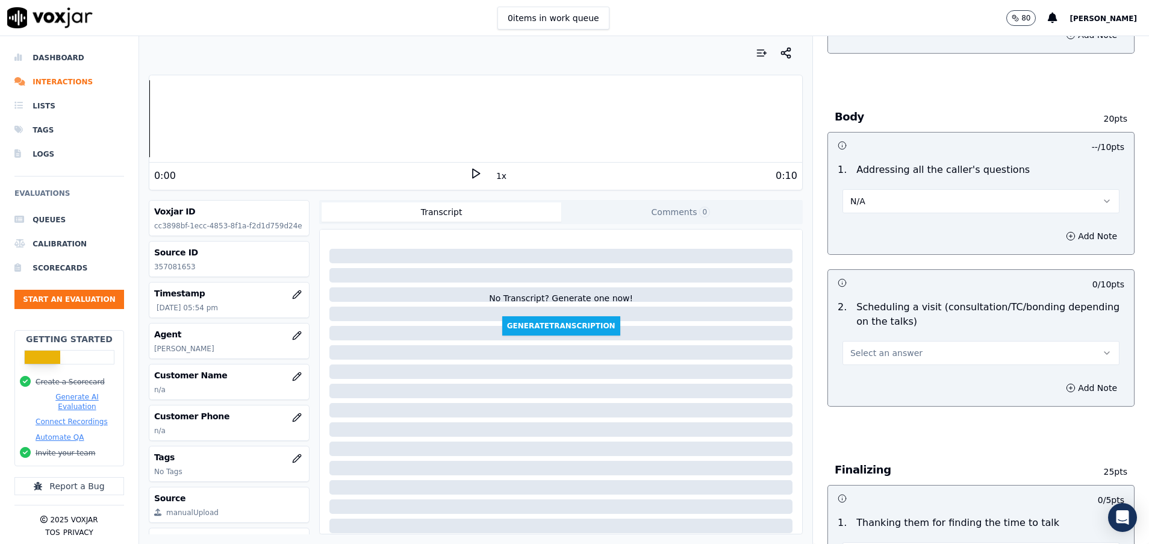
scroll to position [542, 0]
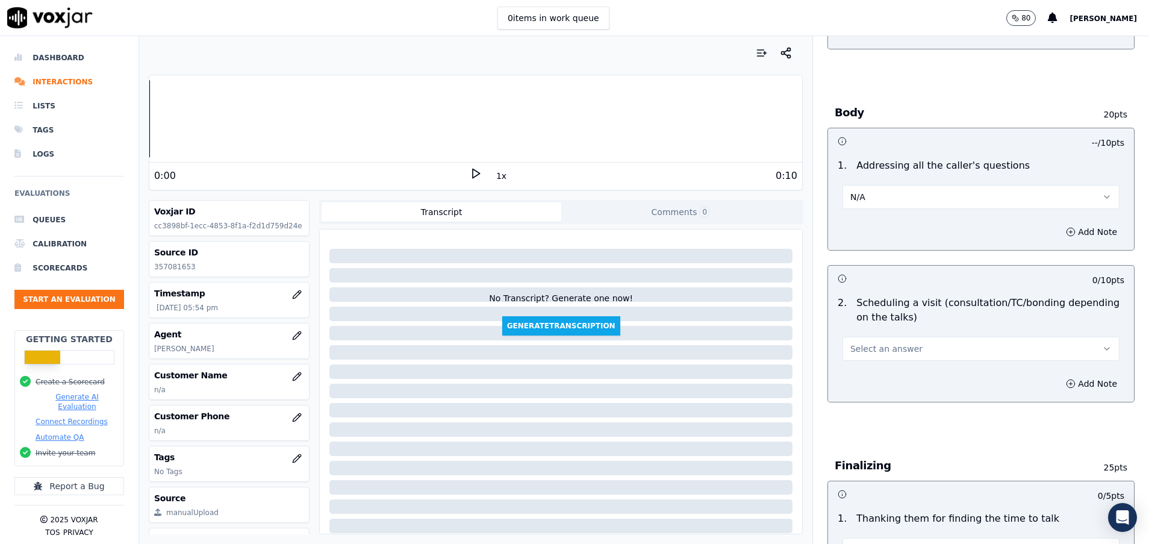
click at [904, 346] on button "Select an answer" at bounding box center [981, 349] width 277 height 24
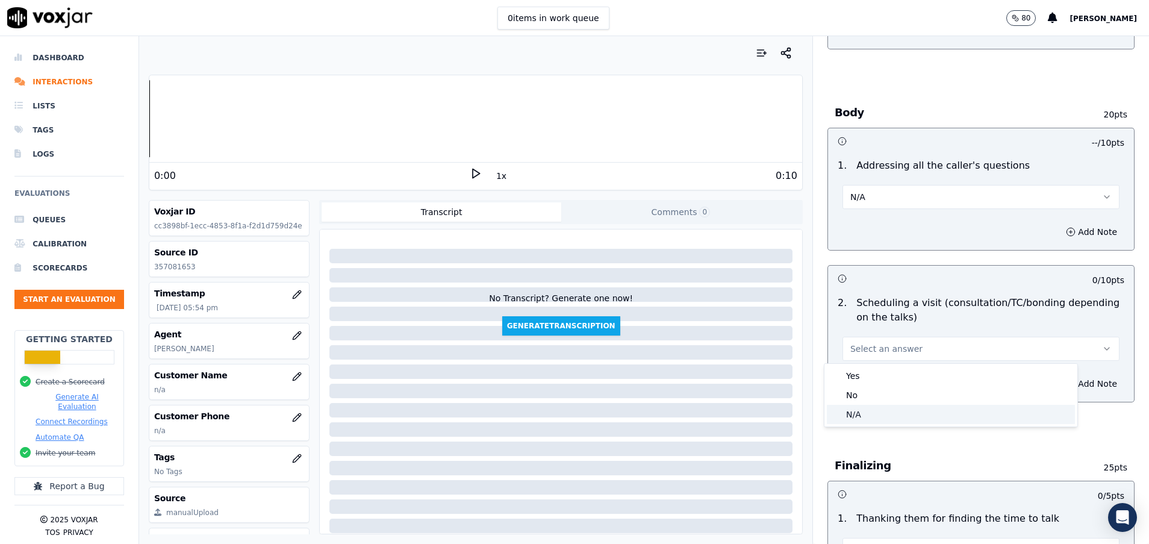
click at [896, 413] on div "N/A" at bounding box center [951, 414] width 248 height 19
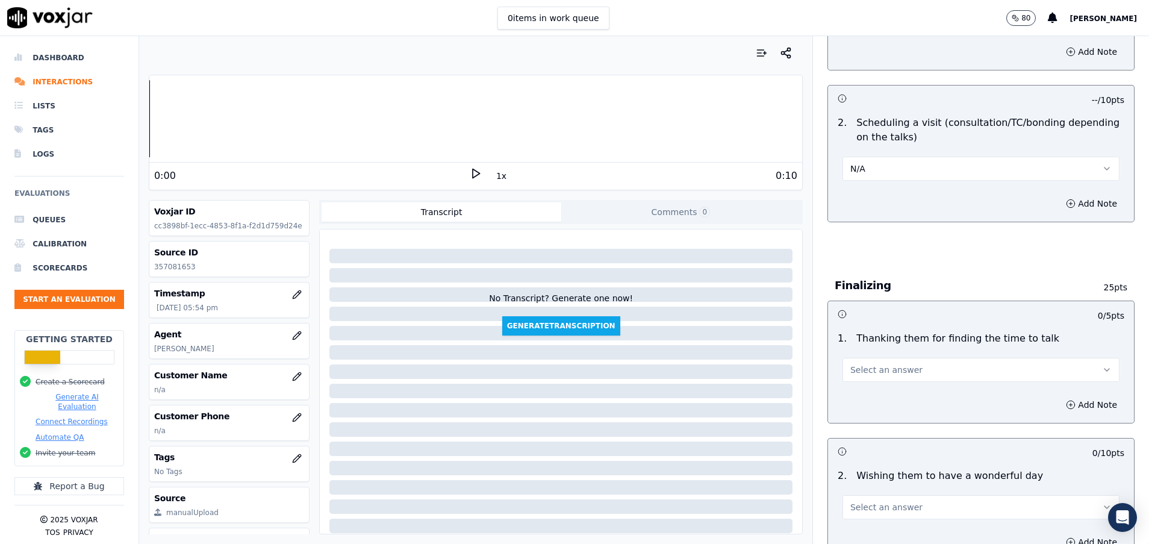
scroll to position [723, 0]
click at [901, 370] on button "Select an answer" at bounding box center [981, 369] width 277 height 24
click at [896, 411] on div "No" at bounding box center [951, 415] width 248 height 19
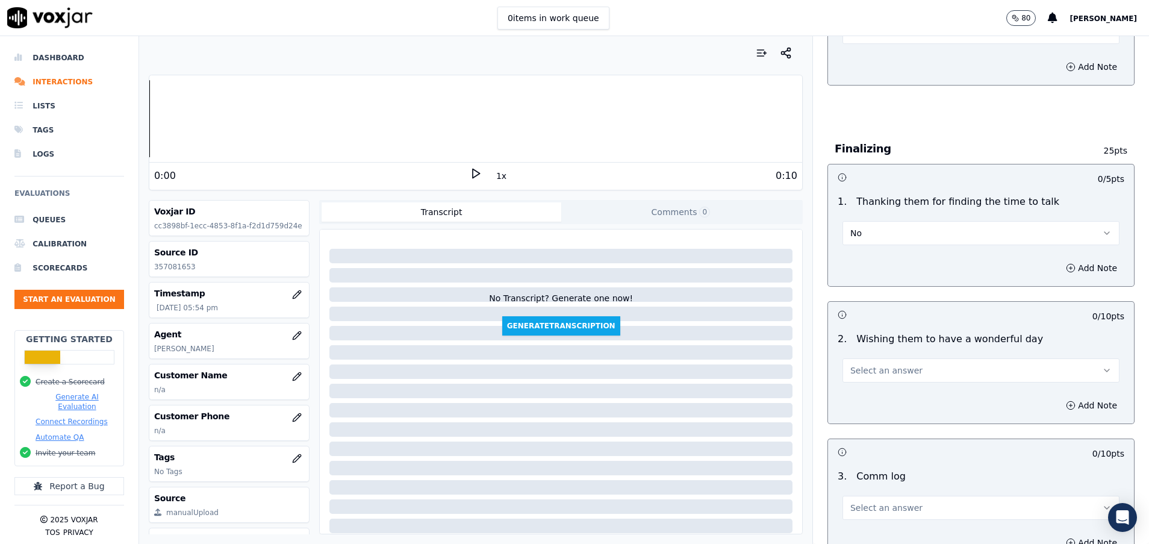
scroll to position [904, 0]
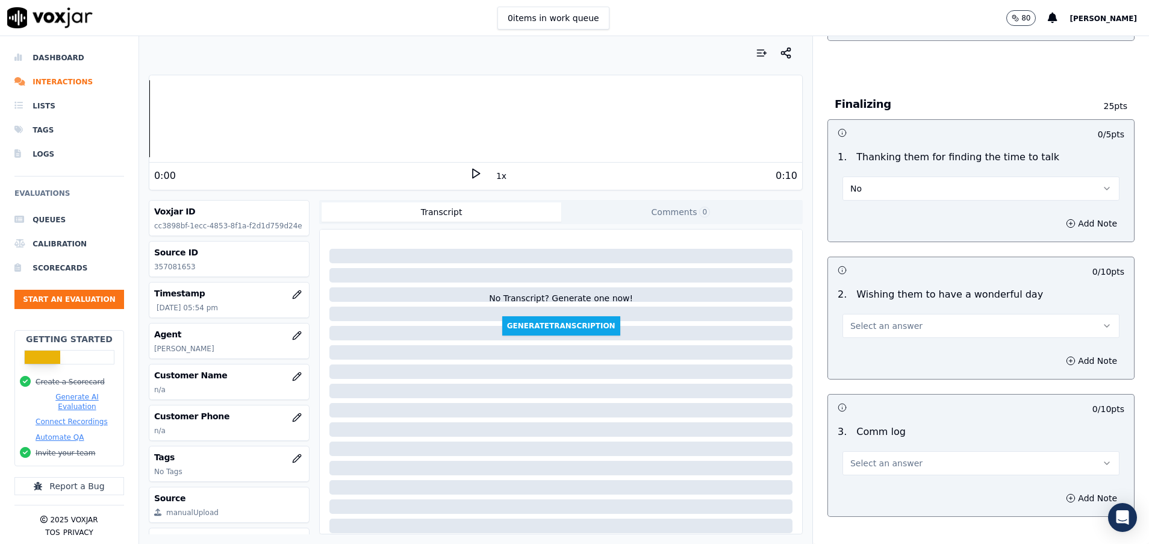
click at [898, 321] on button "Select an answer" at bounding box center [981, 326] width 277 height 24
click at [888, 352] on div "Yes" at bounding box center [951, 352] width 248 height 19
click at [902, 469] on button "Select an answer" at bounding box center [981, 463] width 277 height 24
click at [884, 499] on div "Yes" at bounding box center [951, 490] width 248 height 19
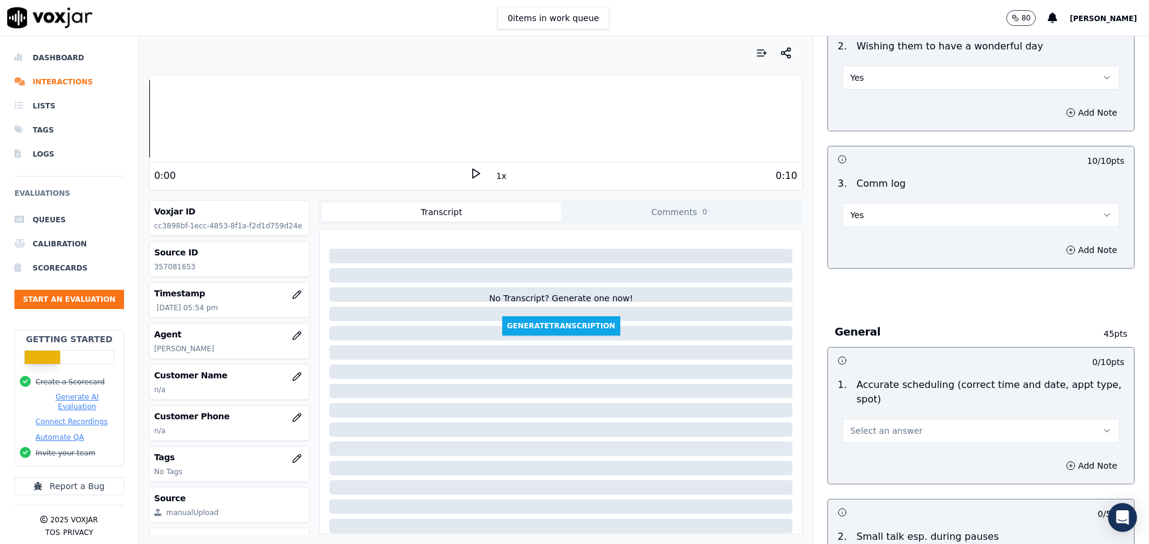
scroll to position [1175, 0]
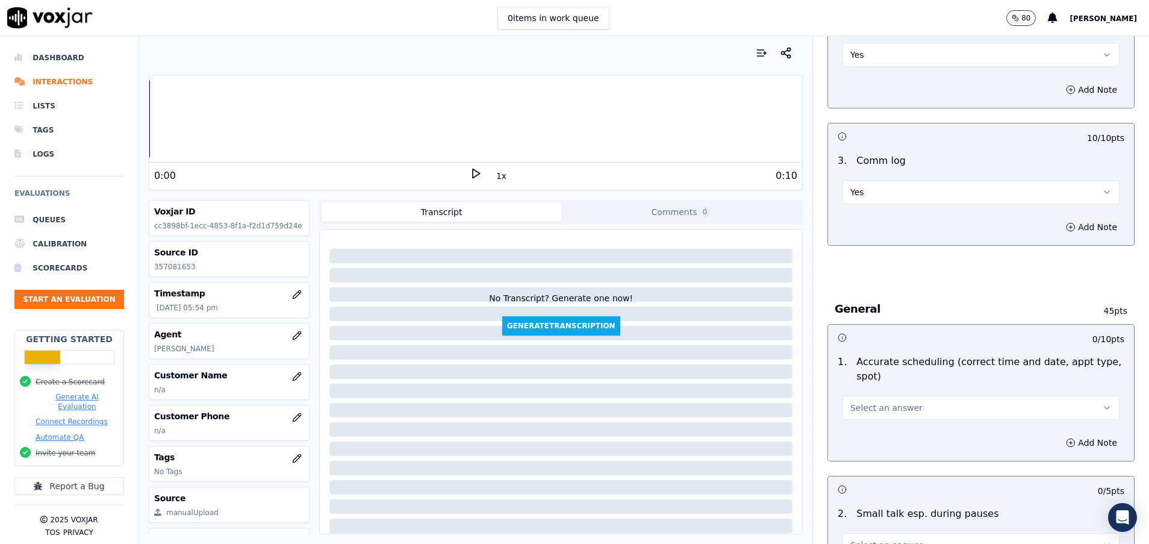
click at [883, 411] on span "Select an answer" at bounding box center [887, 408] width 72 height 12
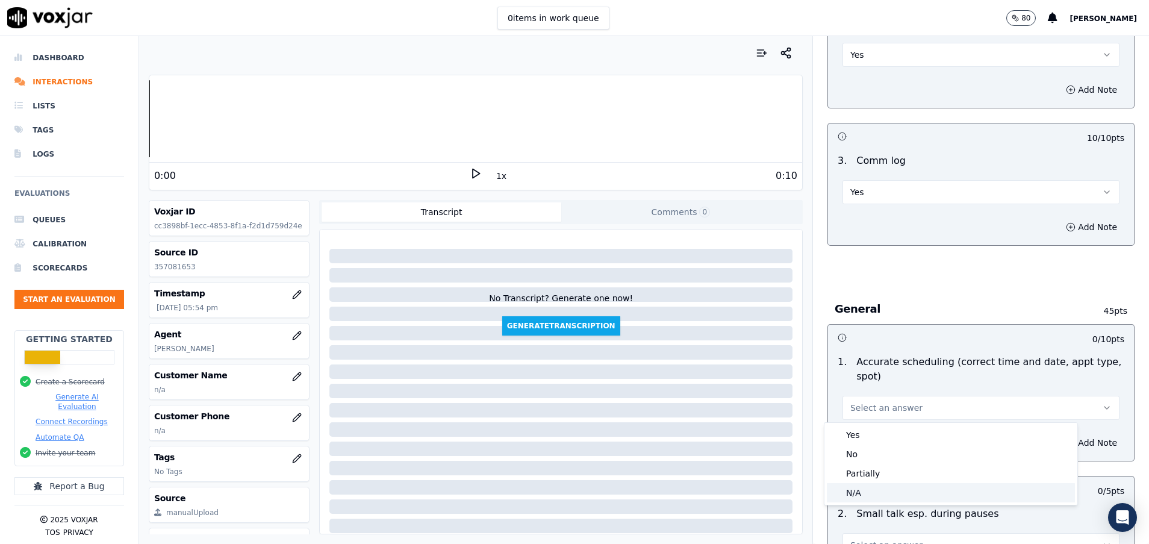
click at [867, 490] on div "N/A" at bounding box center [951, 492] width 248 height 19
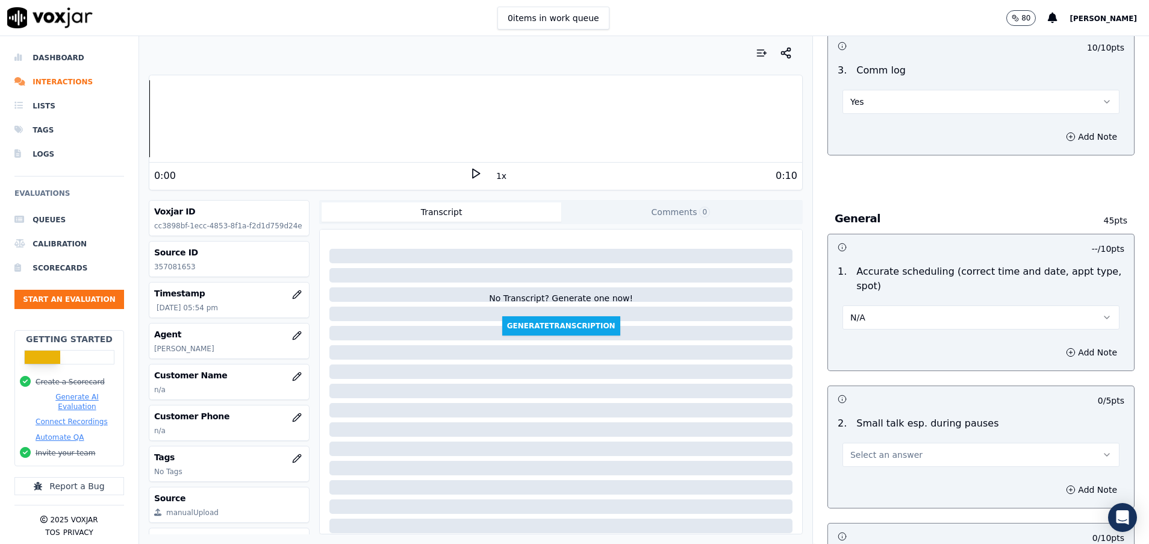
scroll to position [1355, 0]
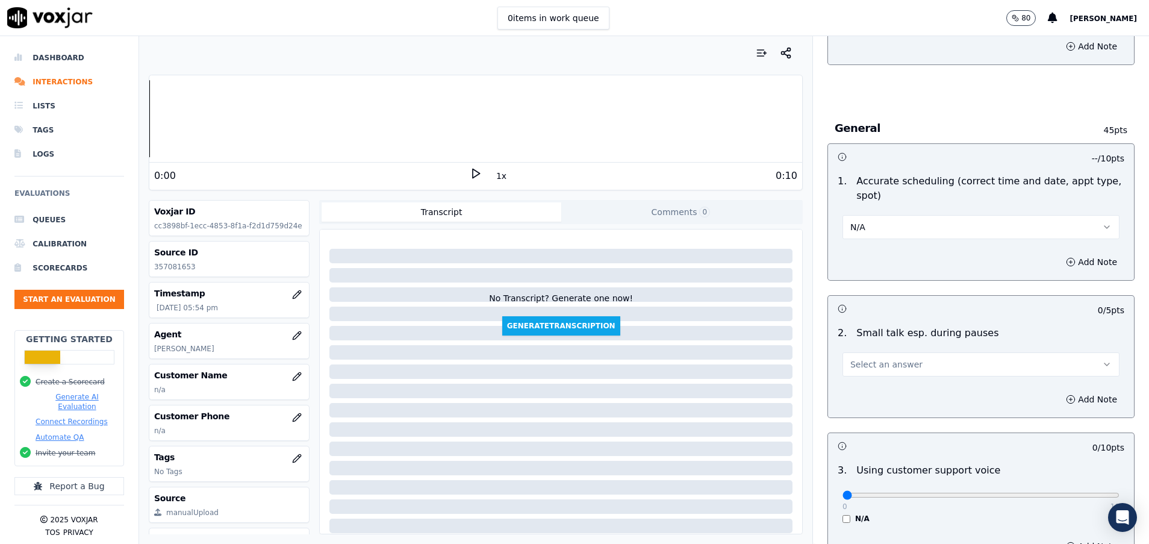
click at [856, 366] on span "Select an answer" at bounding box center [887, 364] width 72 height 12
click at [855, 430] on div "N/A" at bounding box center [951, 429] width 248 height 19
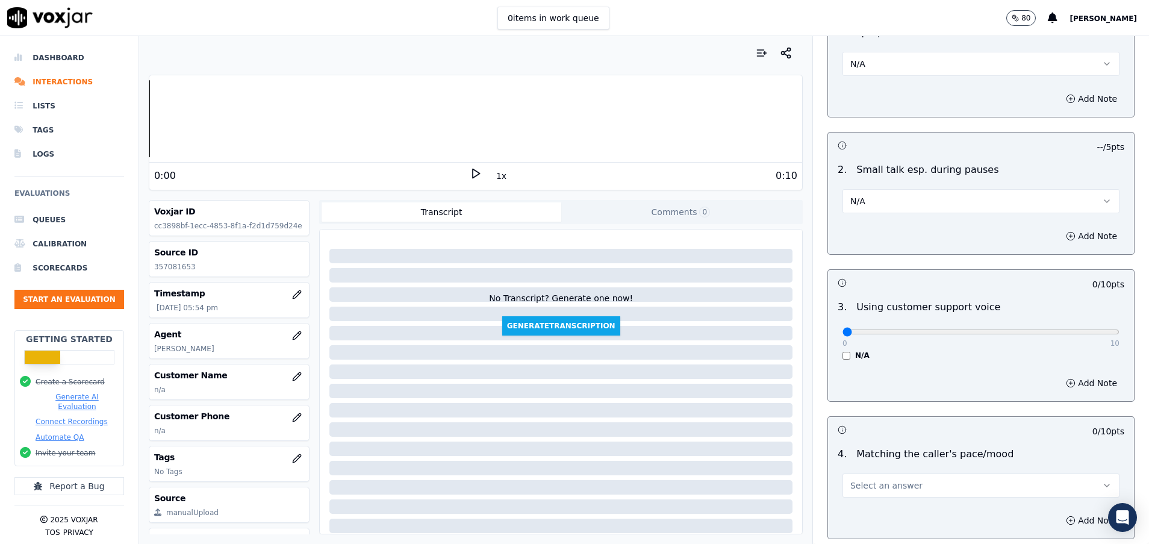
scroll to position [1536, 0]
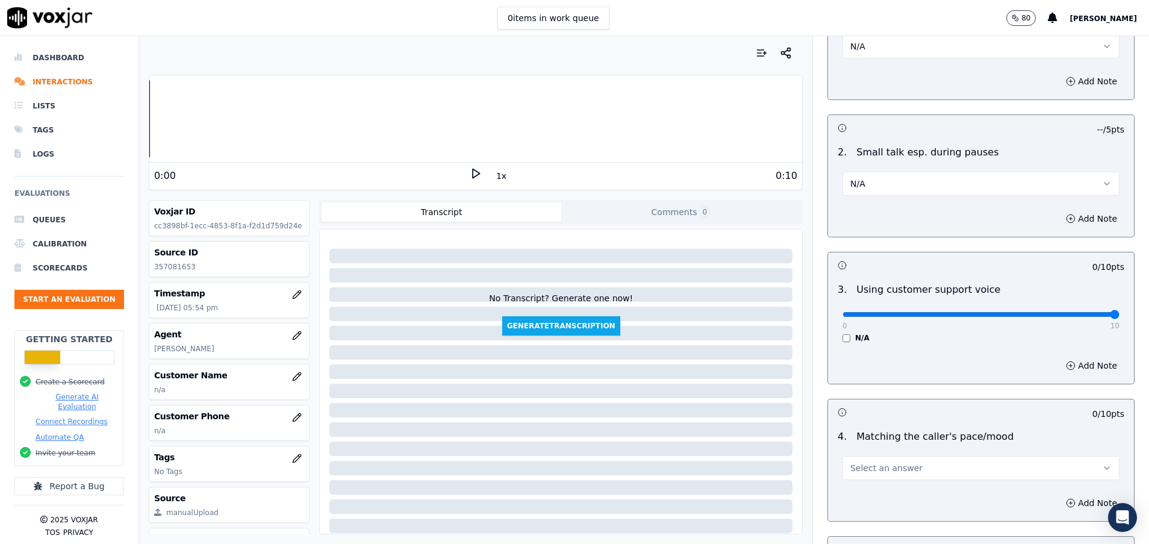
drag, startPoint x: 833, startPoint y: 314, endPoint x: 1124, endPoint y: 349, distance: 293.7
type input "10"
click at [1120, 317] on input "range" at bounding box center [981, 314] width 277 height 5
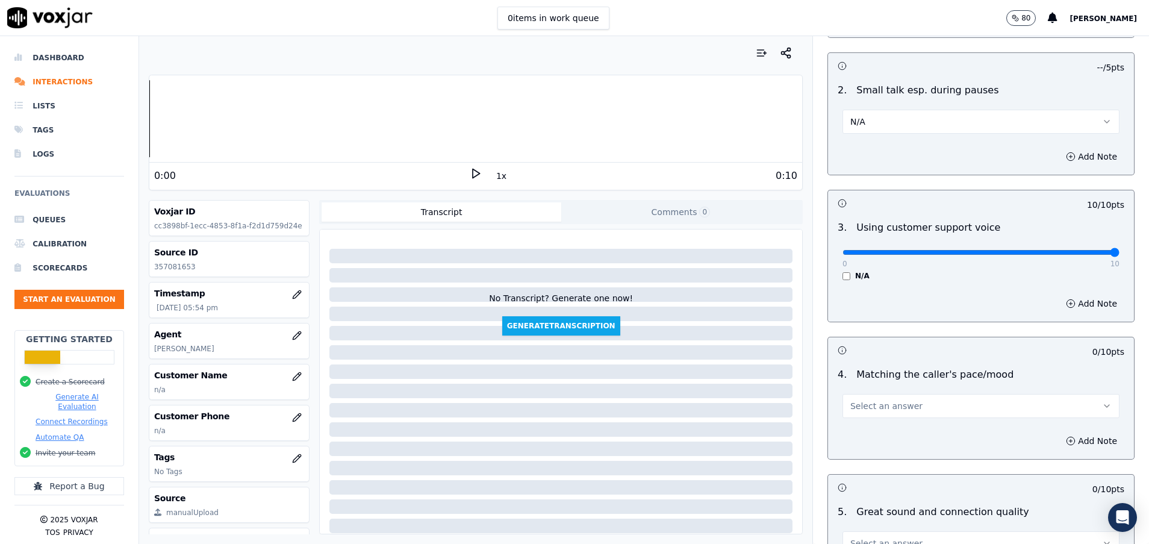
scroll to position [1627, 0]
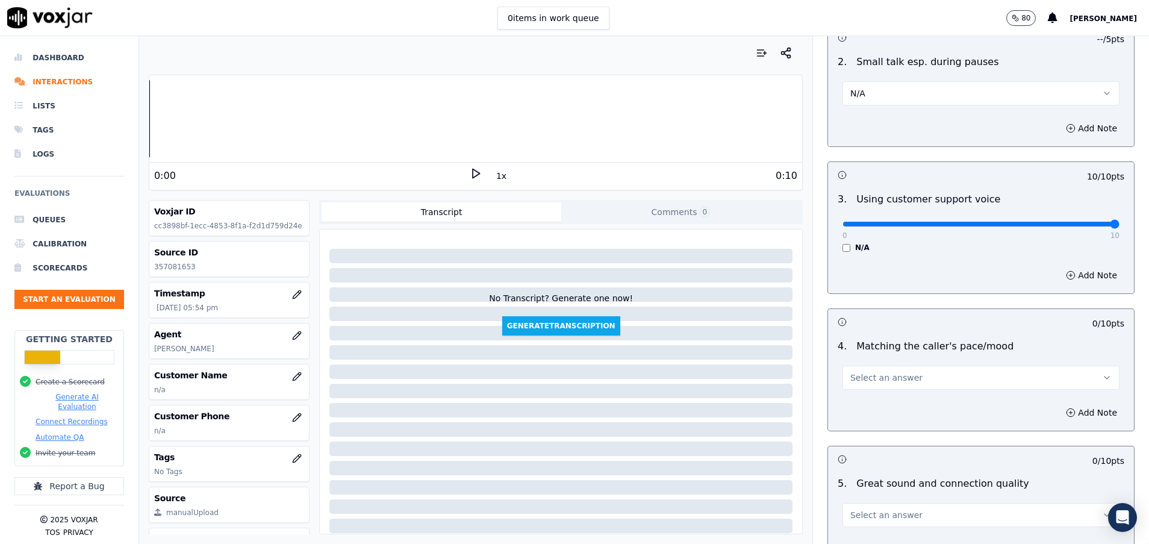
click at [939, 378] on button "Select an answer" at bounding box center [981, 378] width 277 height 24
click at [928, 408] on div "Yes" at bounding box center [951, 404] width 248 height 19
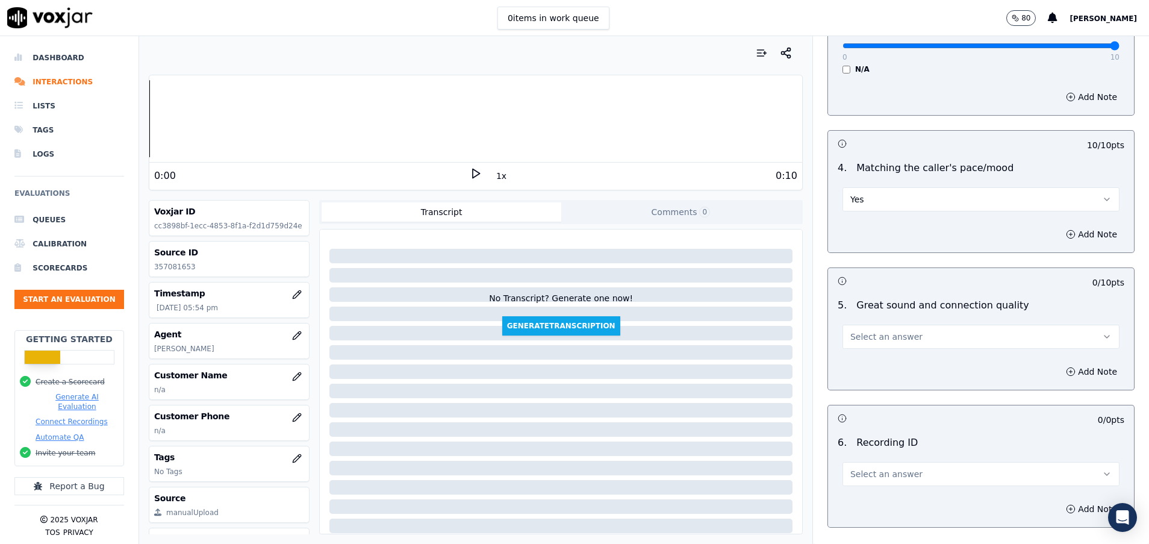
scroll to position [1807, 0]
click at [914, 341] on button "Select an answer" at bounding box center [981, 334] width 277 height 24
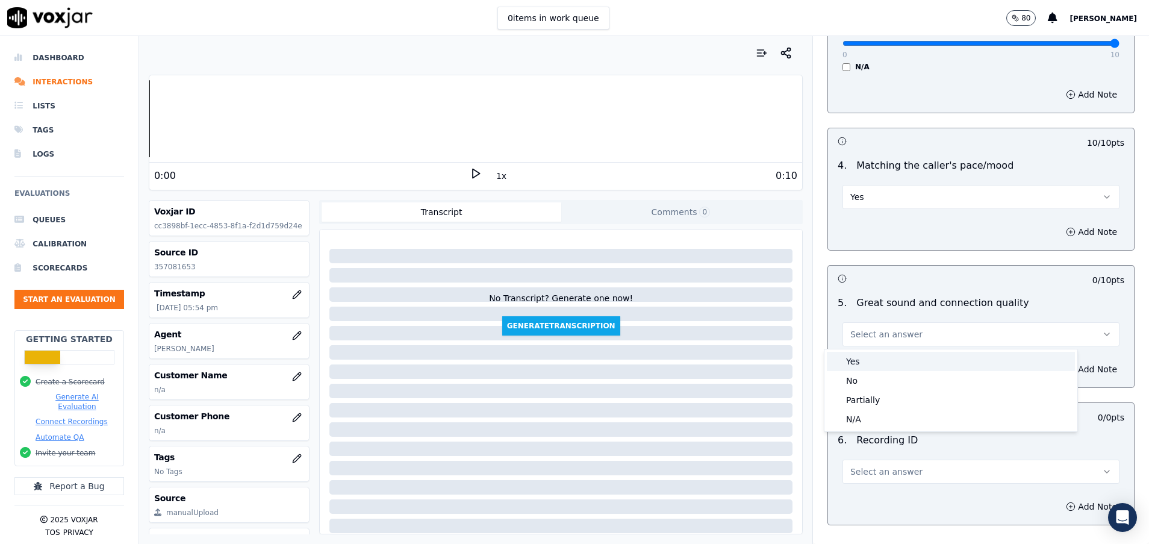
click at [904, 359] on div "Yes" at bounding box center [951, 361] width 248 height 19
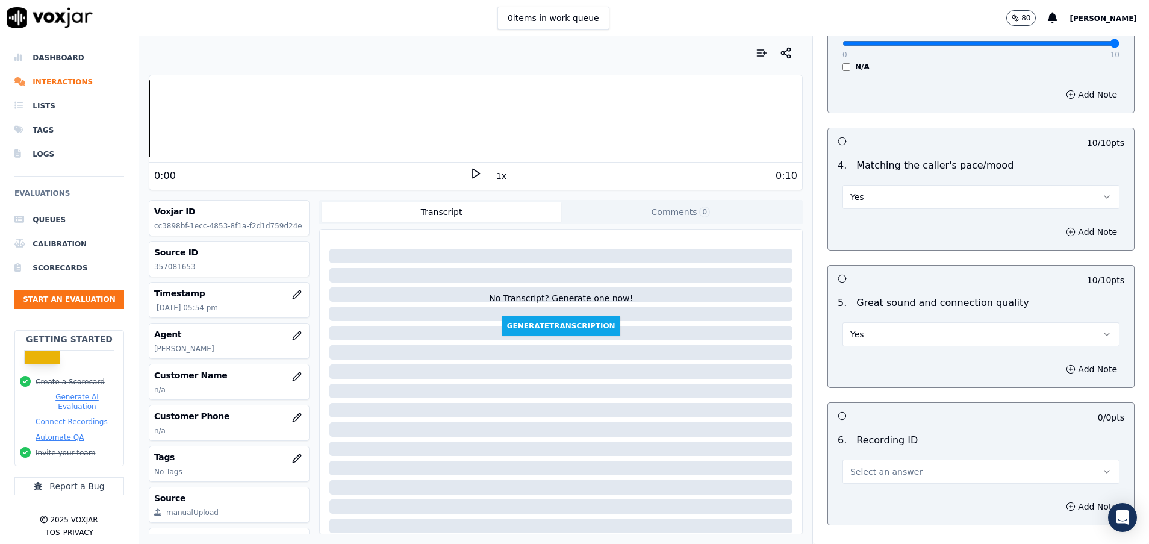
scroll to position [1898, 0]
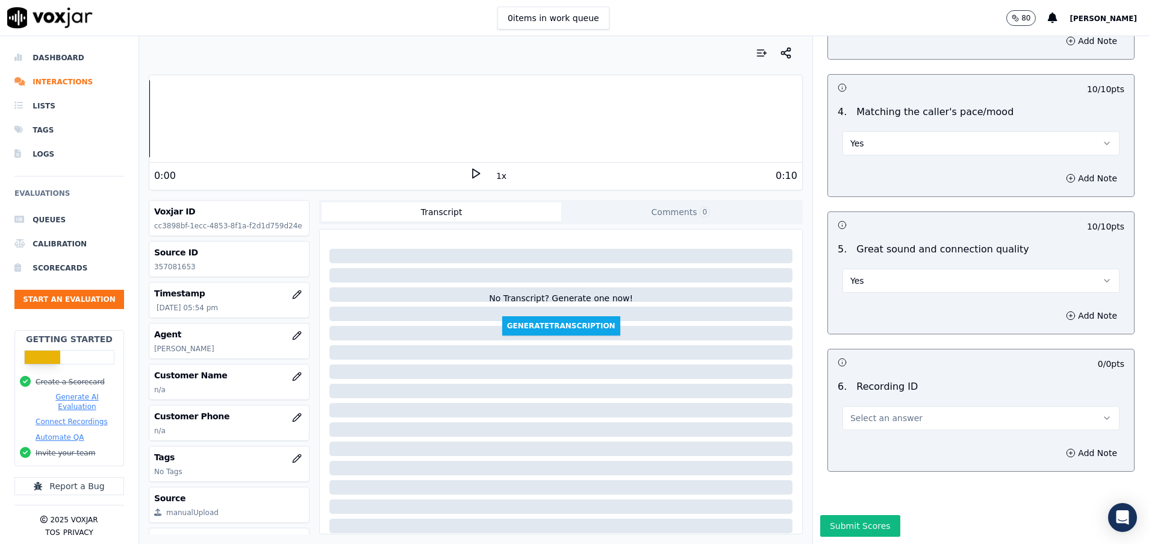
click at [889, 406] on button "Select an answer" at bounding box center [981, 418] width 277 height 24
click at [884, 419] on div "N/A" at bounding box center [951, 415] width 248 height 19
click at [840, 515] on button "Submit Scores" at bounding box center [860, 526] width 80 height 22
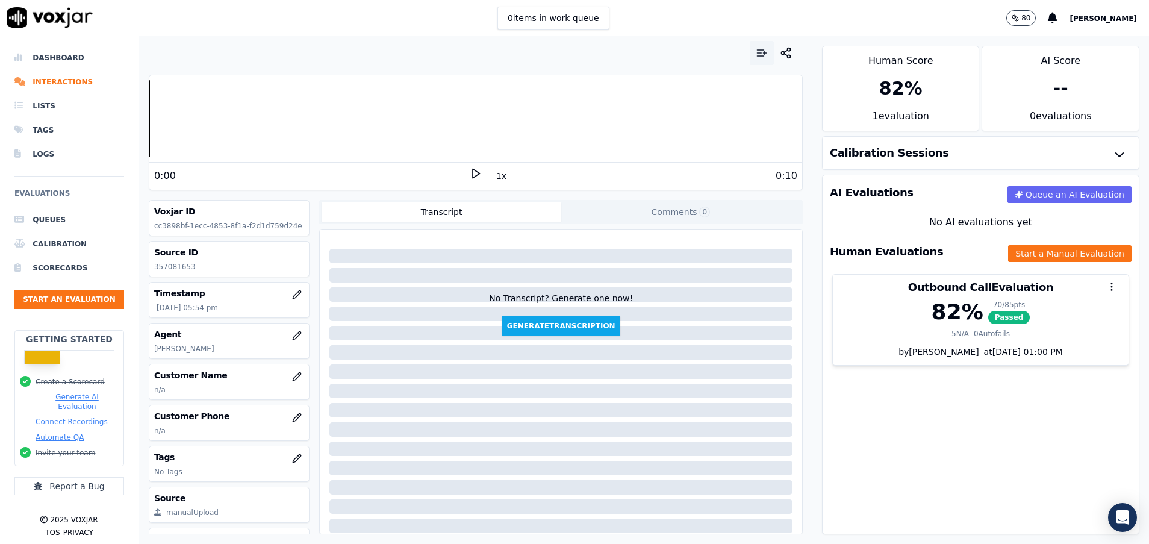
click at [756, 49] on icon "button" at bounding box center [762, 53] width 12 height 12
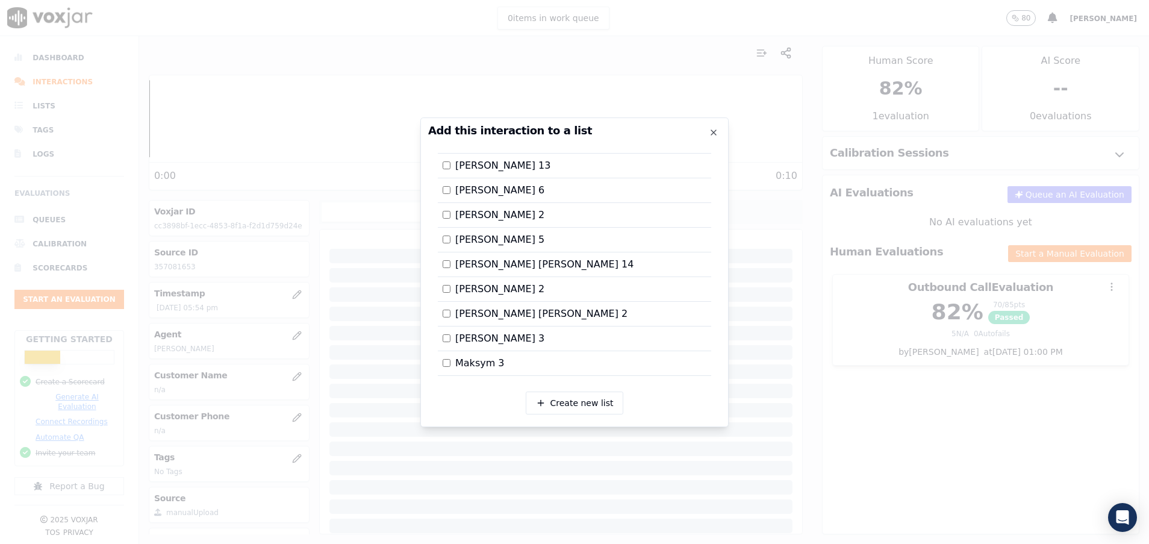
scroll to position [1122, 0]
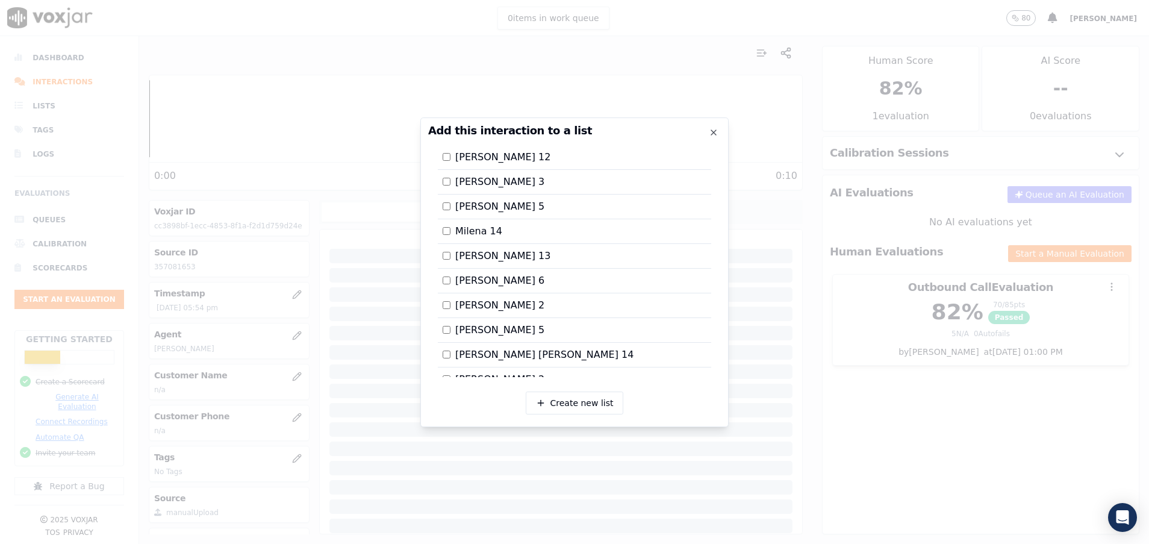
click at [451, 228] on label "Milena 14" at bounding box center [473, 231] width 60 height 14
click at [866, 405] on div at bounding box center [574, 272] width 1149 height 544
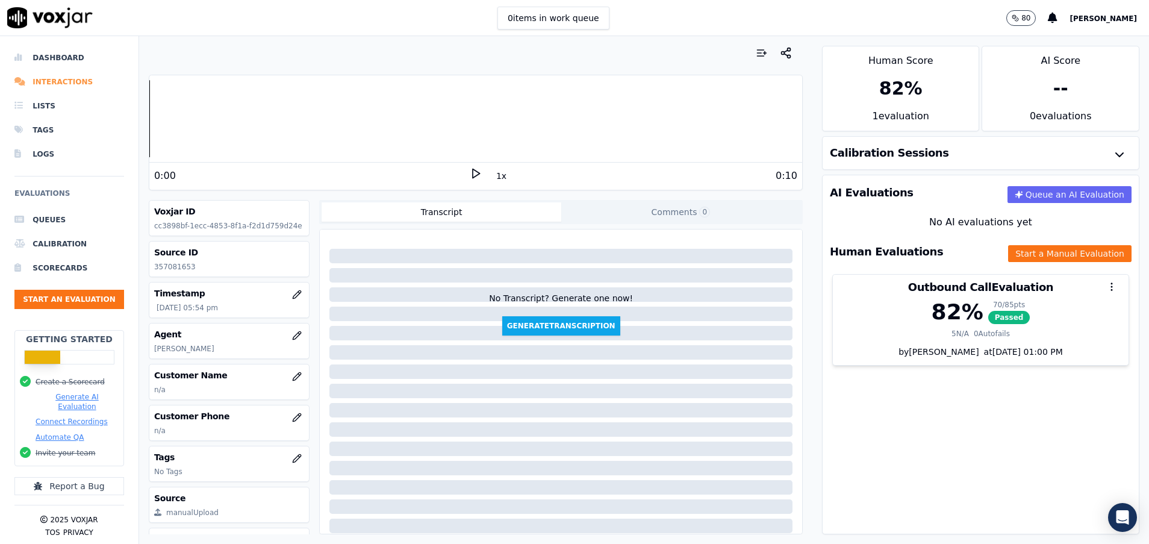
click at [64, 80] on li "Interactions" at bounding box center [69, 82] width 110 height 24
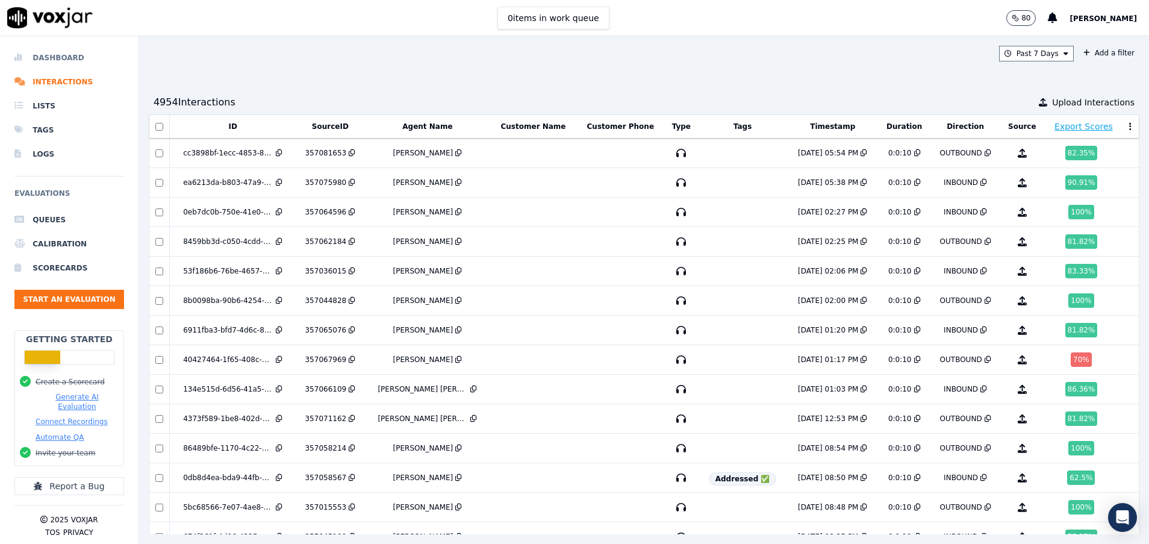
click at [68, 52] on li "Dashboard" at bounding box center [69, 58] width 110 height 24
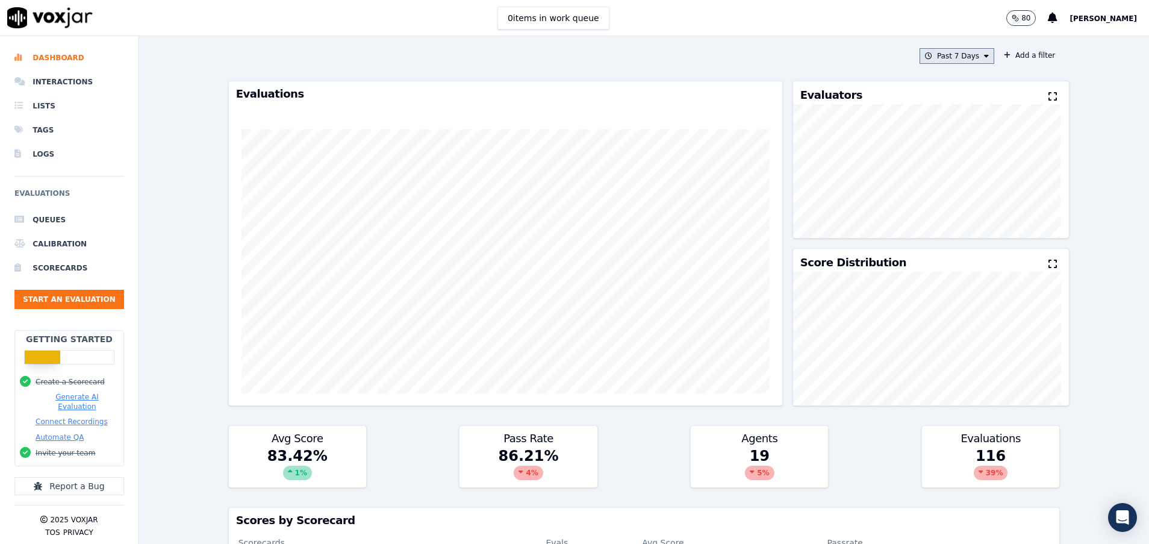
click at [933, 58] on button "Past 7 Days" at bounding box center [957, 56] width 75 height 16
click at [939, 92] on div "[DATE]" at bounding box center [951, 93] width 25 height 10
click at [965, 204] on button "Add" at bounding box center [976, 194] width 23 height 19
